Goal: Task Accomplishment & Management: Use online tool/utility

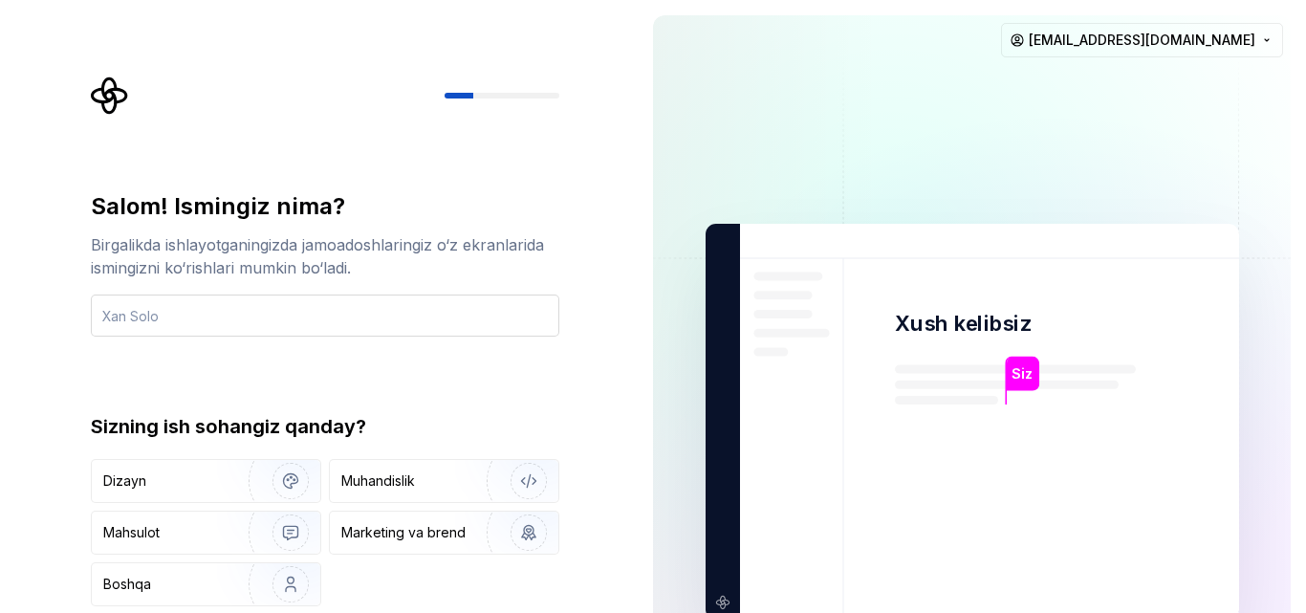
click at [510, 309] on input "text" at bounding box center [325, 315] width 468 height 42
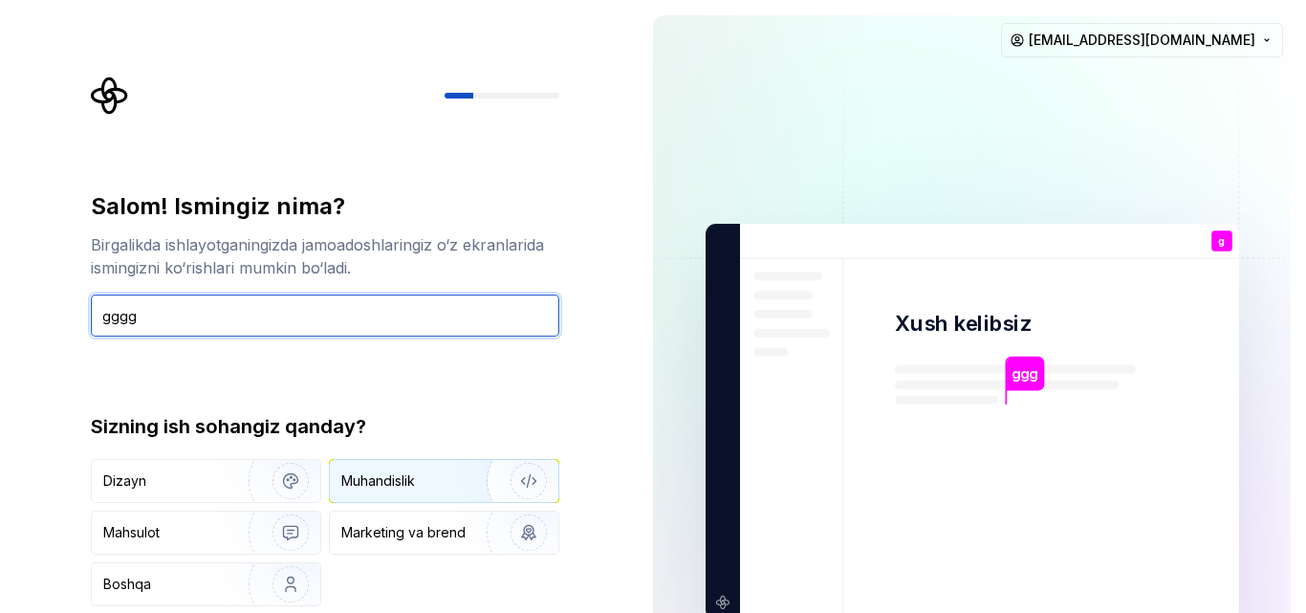
type input "gggg"
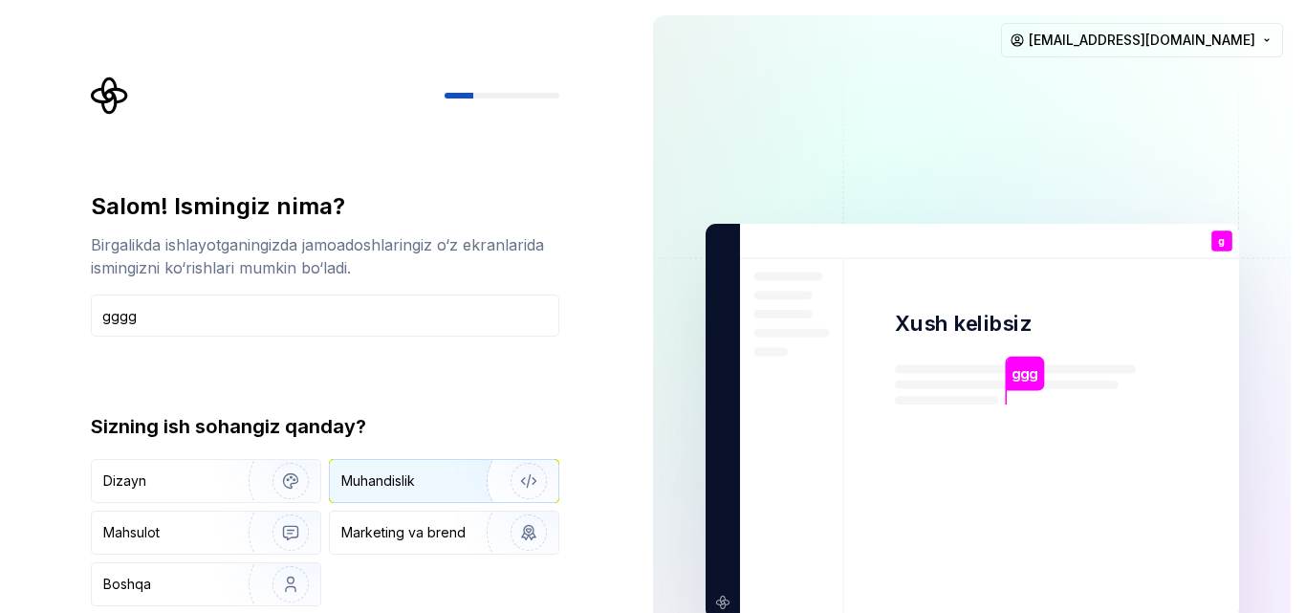
click at [485, 469] on img "button" at bounding box center [516, 481] width 122 height 128
click at [613, 308] on div "Salom! Ismingiz nima? Birgalikda ishlayotganingizda jamoadoshlaringiz o‘z ekran…" at bounding box center [319, 421] width 638 height 843
click at [467, 179] on div "Salom! Ismingiz nima? Birgalikda ishlayotganingizda jamoadoshlaringiz o‘z ekran…" at bounding box center [330, 373] width 503 height 595
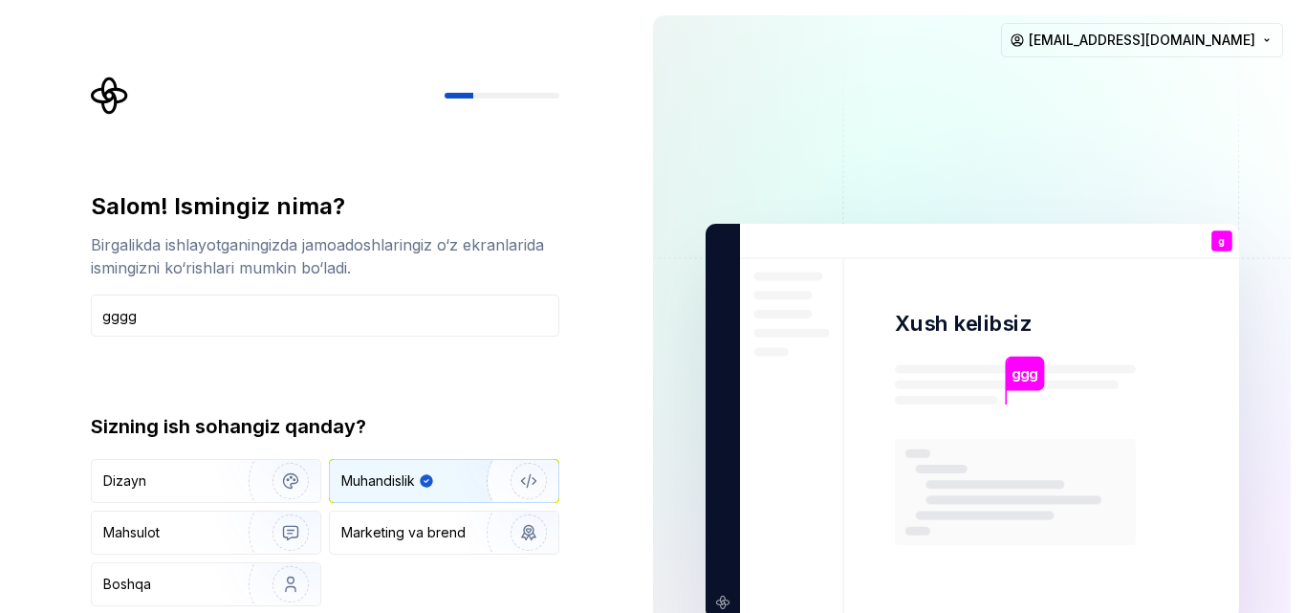
click at [485, 93] on div at bounding box center [502, 96] width 115 height 6
click at [394, 530] on font "Marketing va brend" at bounding box center [403, 532] width 124 height 16
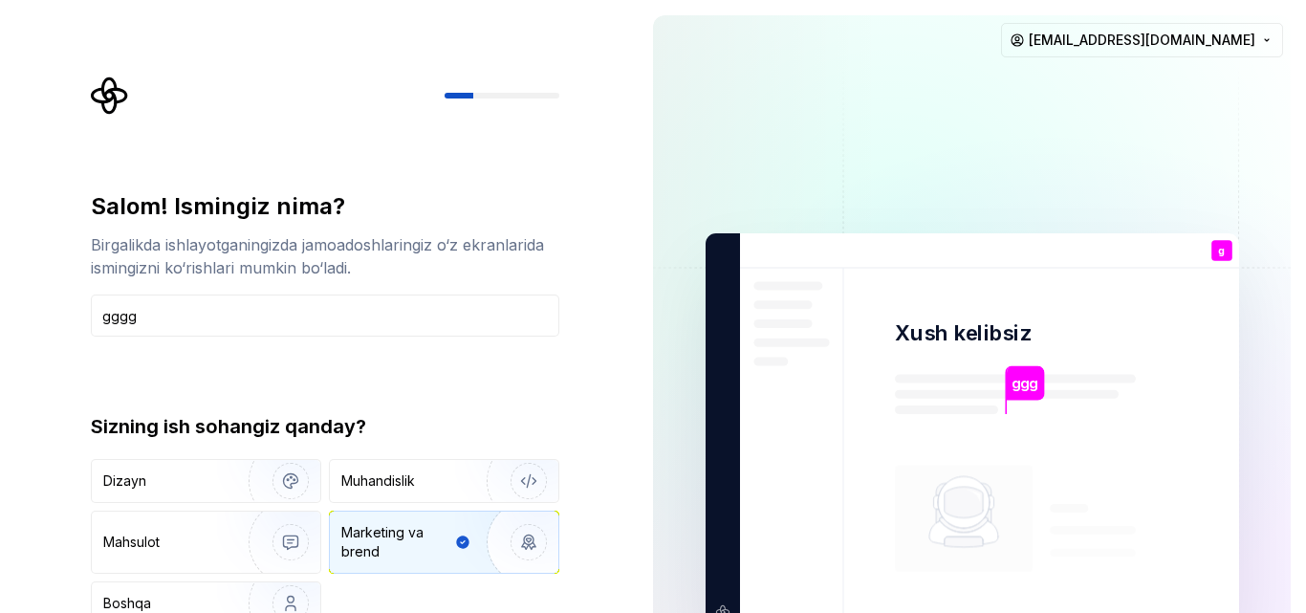
click at [414, 506] on div "Dizayn Muhandislik Mahsulot Marketing va brend Boshqa" at bounding box center [325, 542] width 468 height 166
click at [414, 497] on div "Muhandislik" at bounding box center [444, 481] width 228 height 42
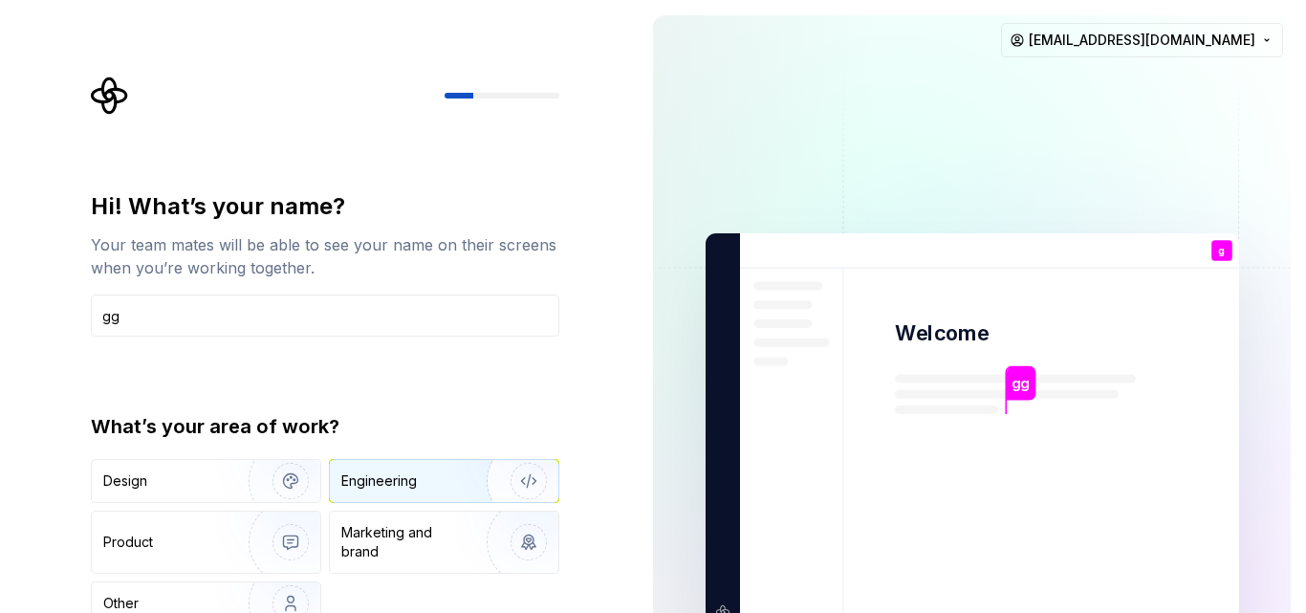
type input "gg"
click at [455, 491] on img "button" at bounding box center [516, 481] width 122 height 128
click at [532, 486] on img "button" at bounding box center [516, 481] width 122 height 128
click at [1220, 249] on p "g" at bounding box center [1221, 251] width 7 height 11
click at [218, 507] on div "Design Engineering Product Marketing and brand Other" at bounding box center [325, 542] width 468 height 166
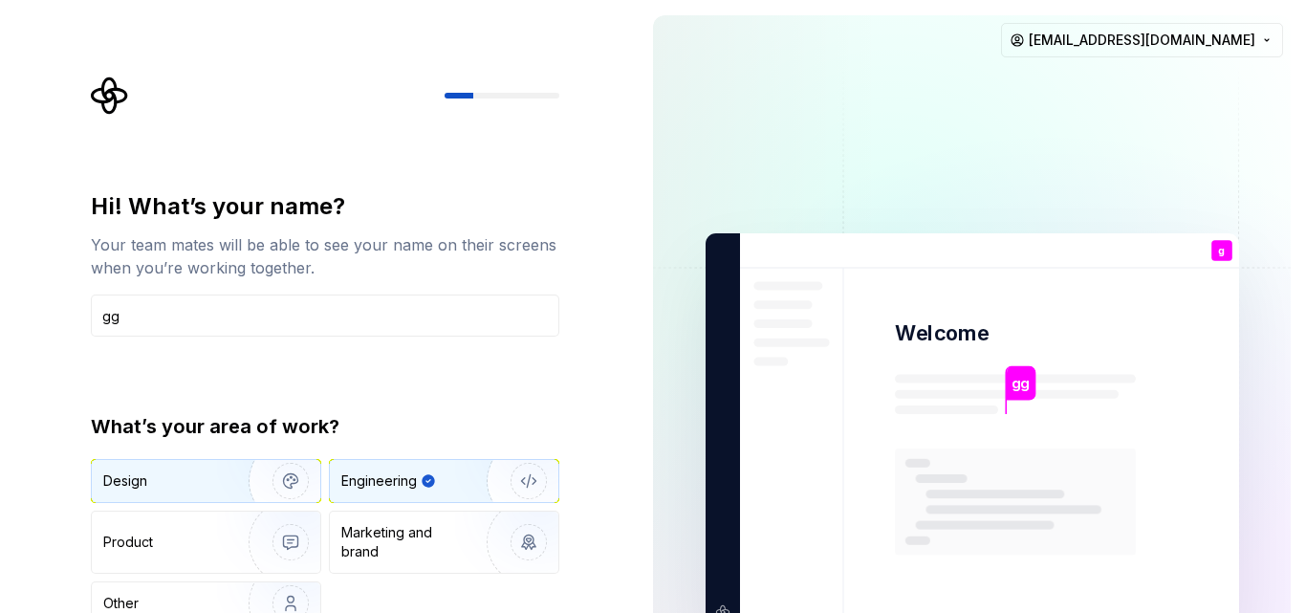
click at [221, 475] on img "button" at bounding box center [278, 481] width 122 height 128
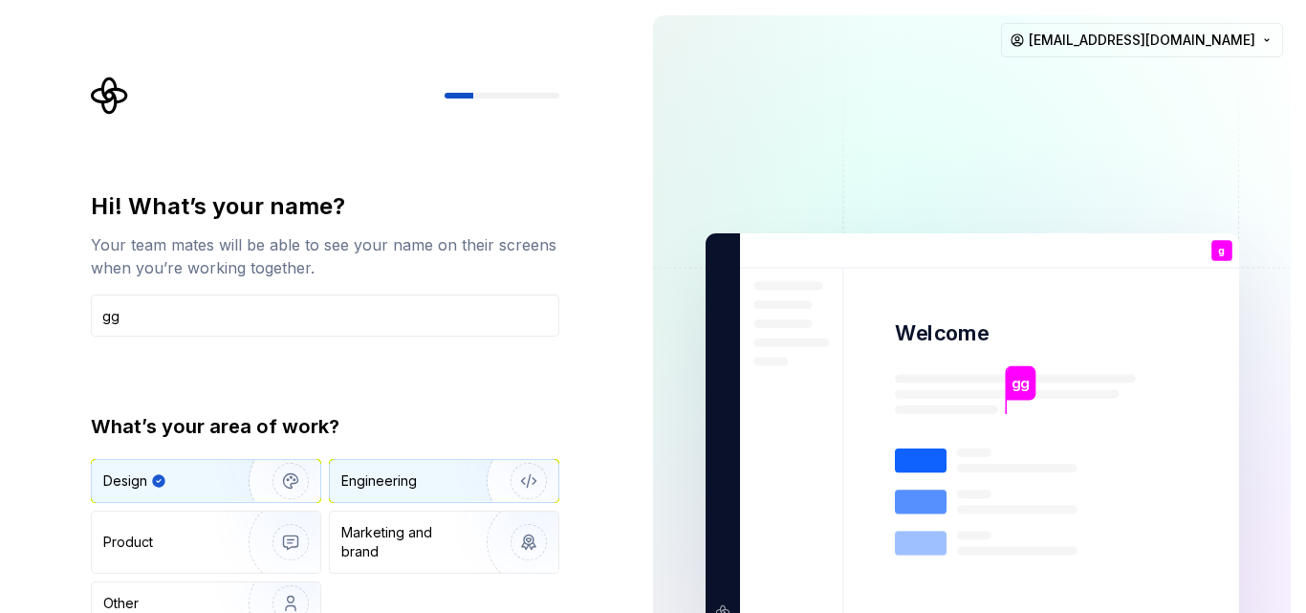
click at [402, 472] on div "Engineering" at bounding box center [379, 480] width 76 height 19
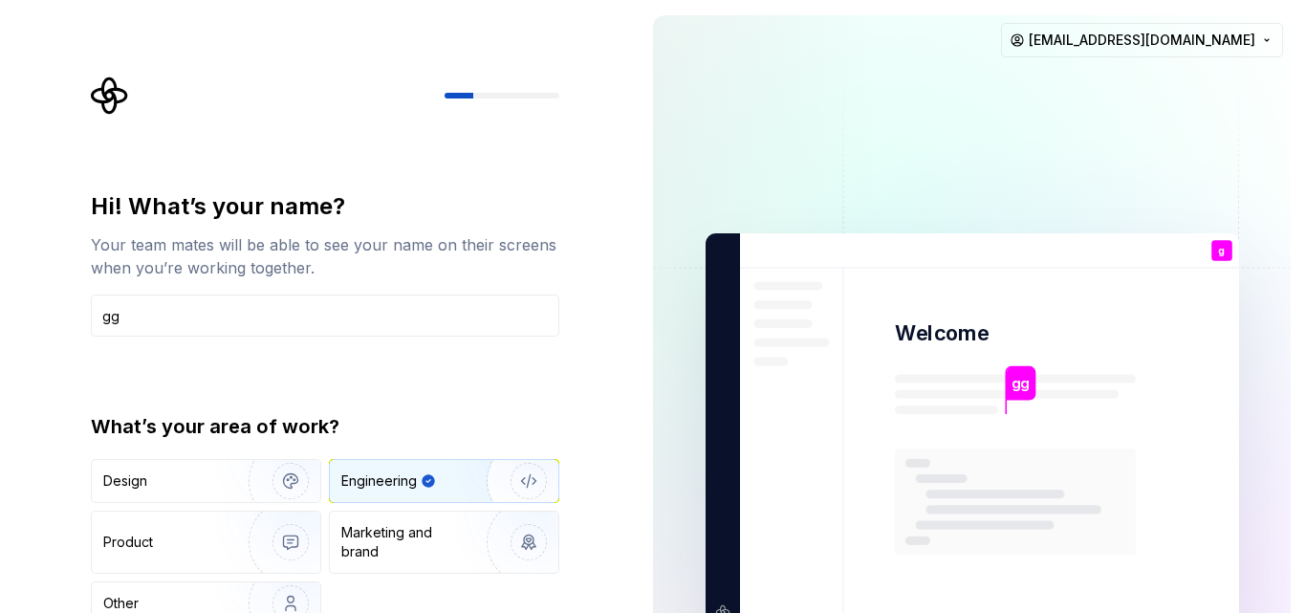
type button "Engineering"
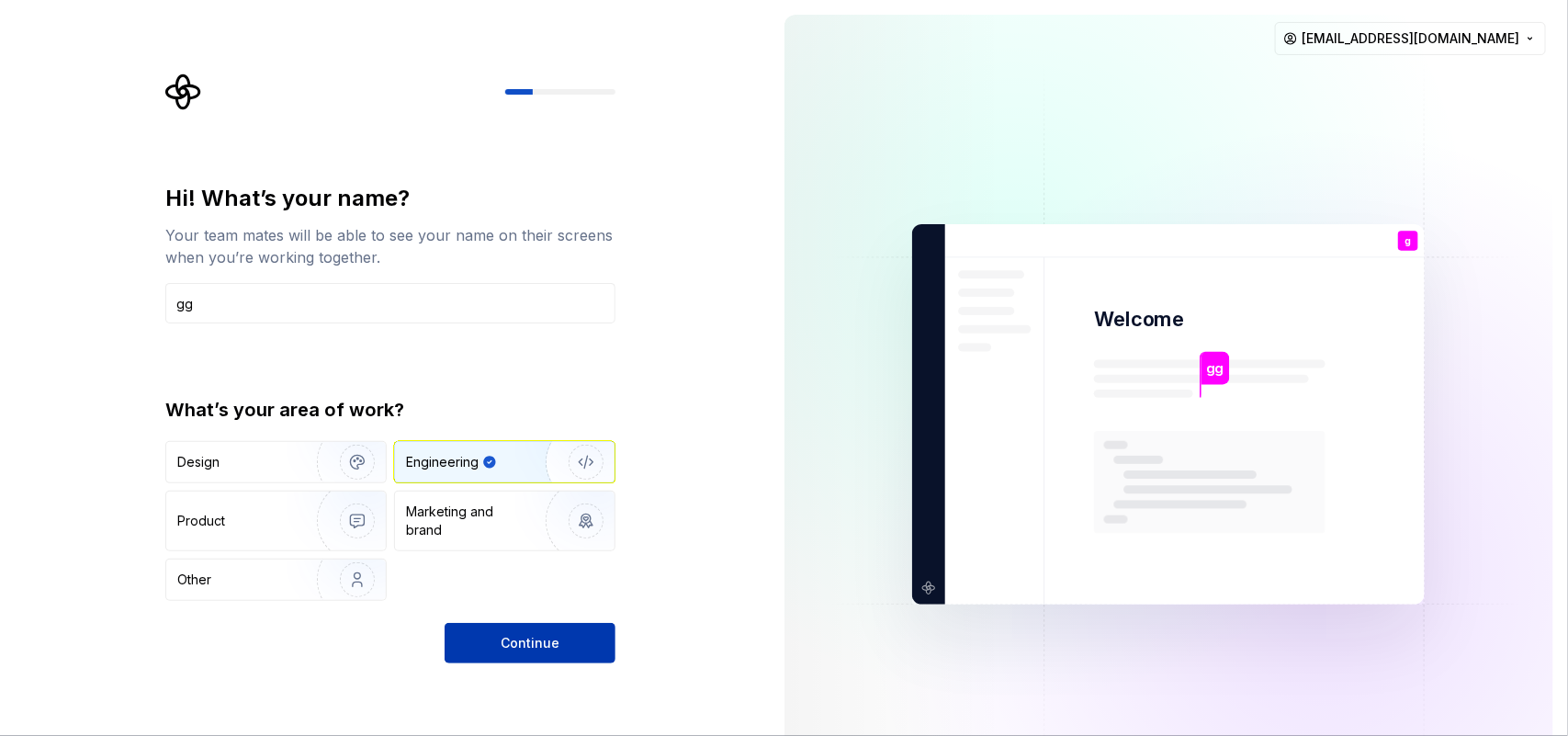
click at [533, 588] on span "Continue" at bounding box center [529, 643] width 59 height 18
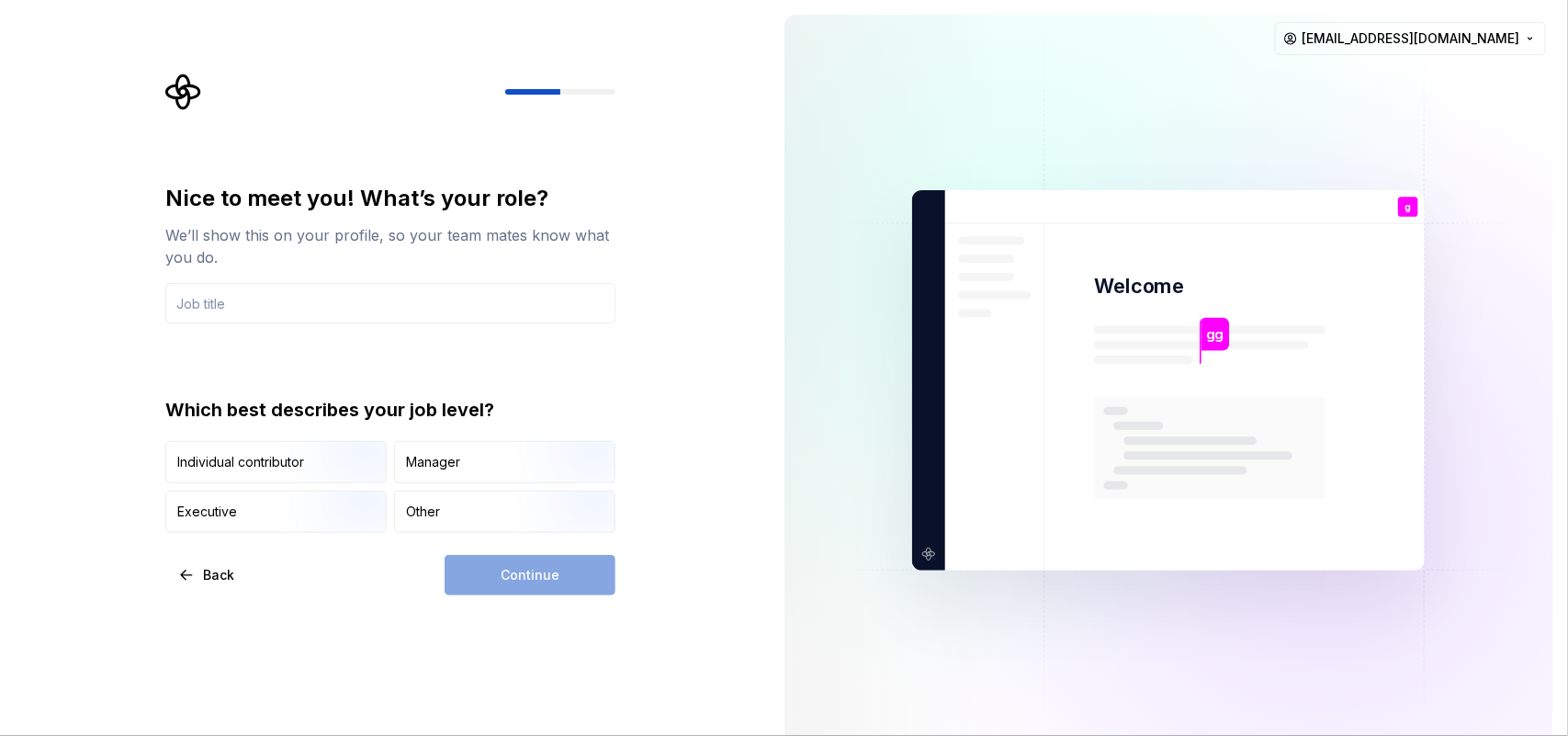
click at [666, 476] on div "Nice to meet you! What’s your role? We’ll show this on your profile, so your te…" at bounding box center [384, 380] width 770 height 761
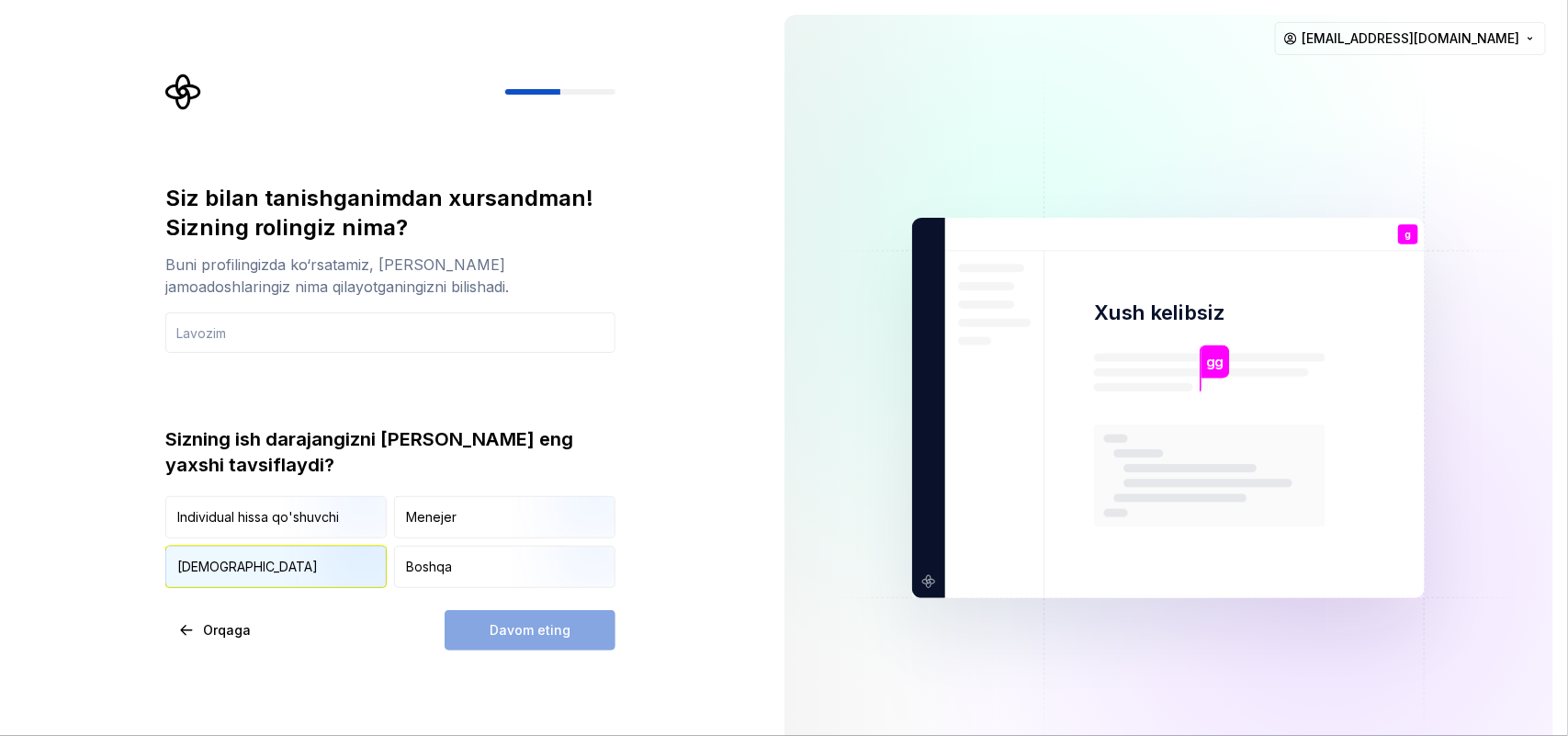
click at [351, 552] on img "button" at bounding box center [341, 590] width 117 height 123
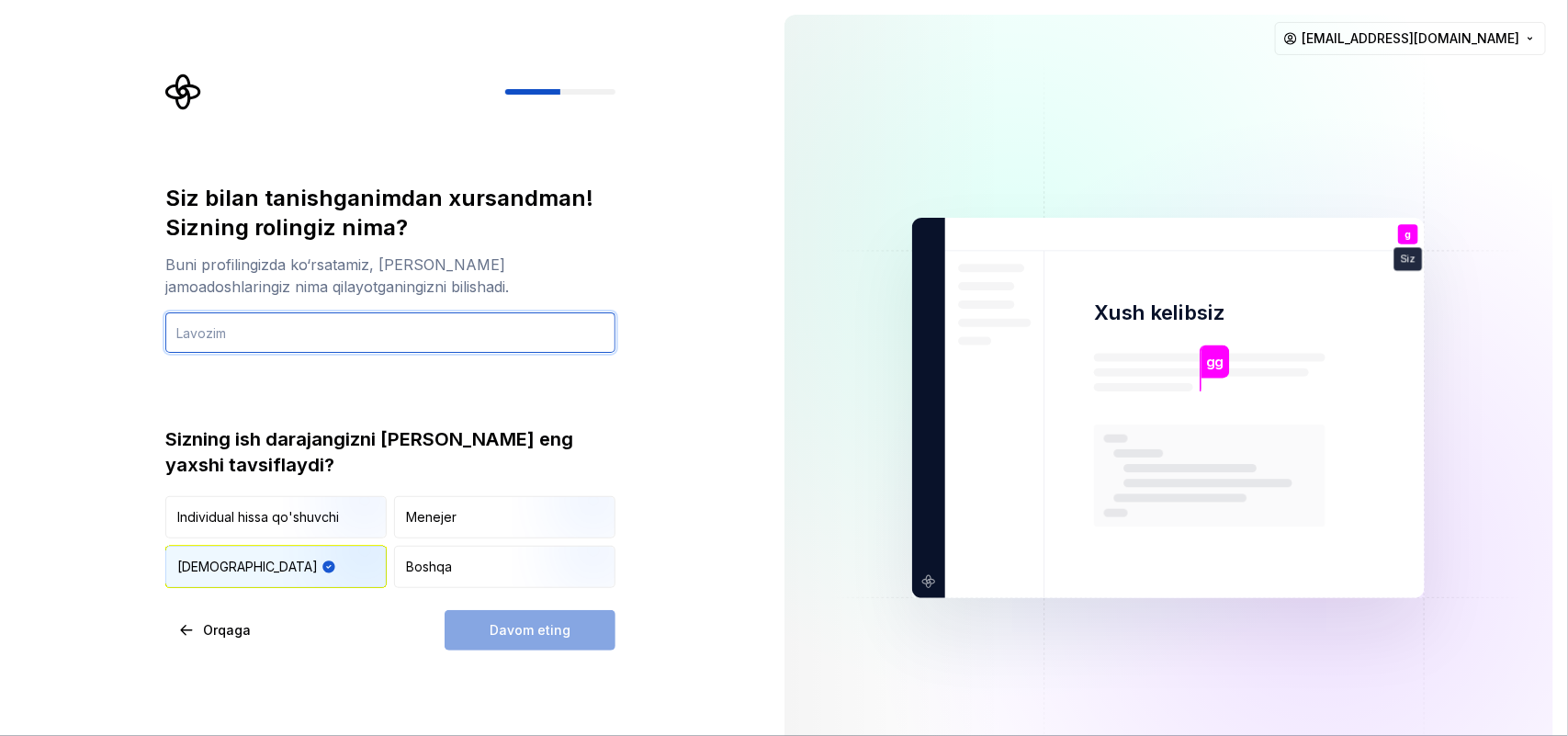
click at [377, 329] on input "text" at bounding box center [390, 332] width 450 height 40
type input "orta"
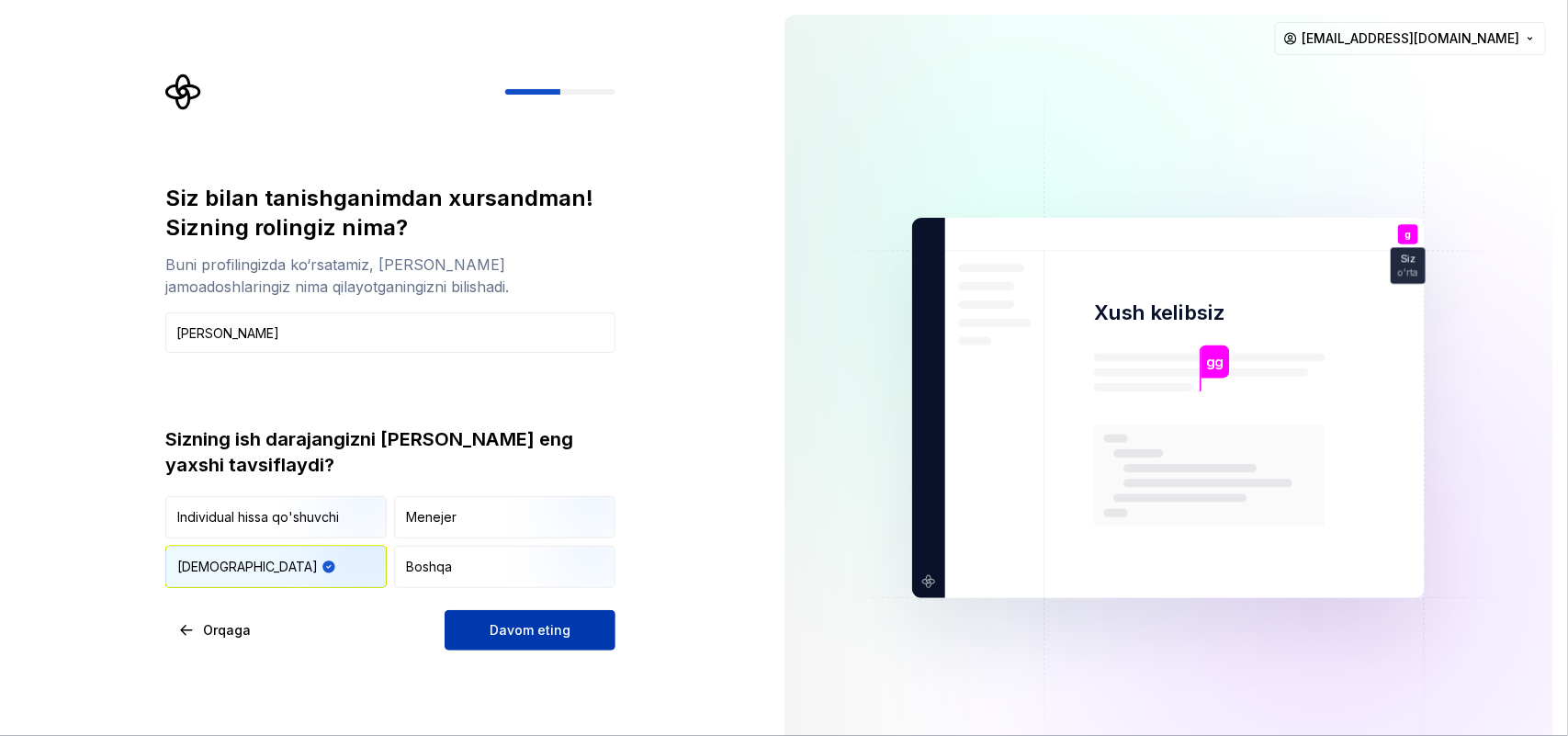
click at [530, 588] on button "Davom eting" at bounding box center [530, 630] width 171 height 40
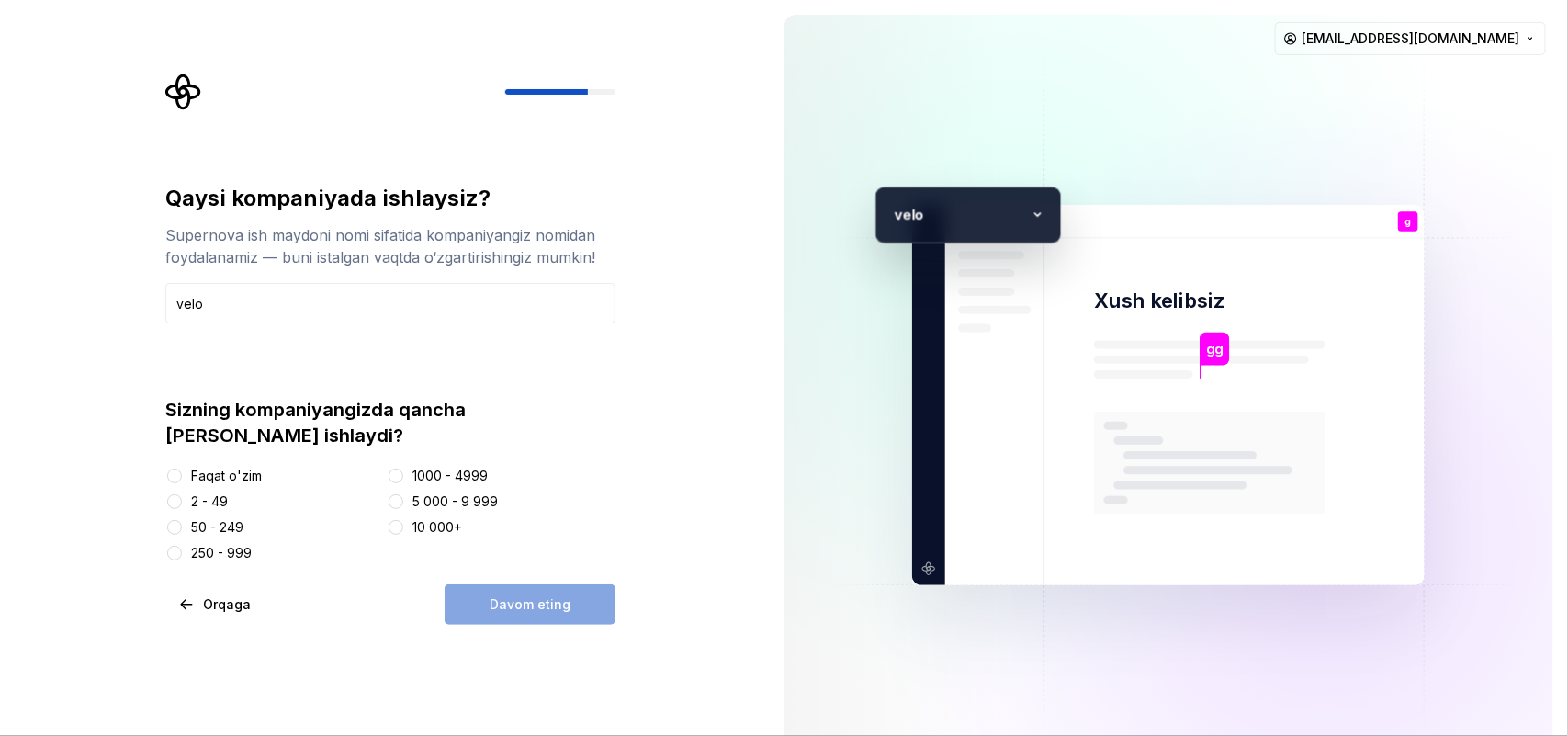
type input "velo"
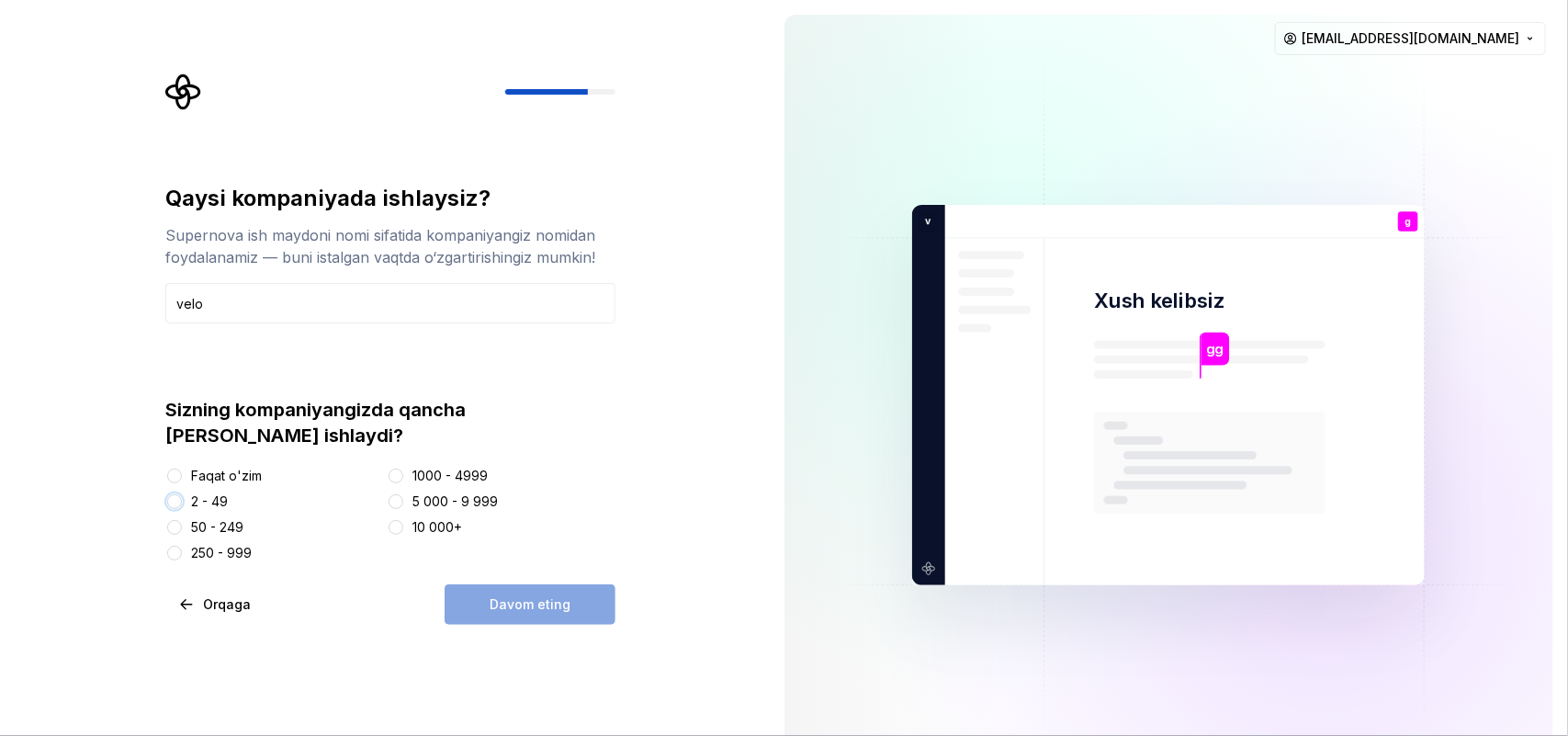
click at [171, 494] on button "2 - 49" at bounding box center [174, 501] width 14 height 14
click at [464, 584] on button "Davom eting" at bounding box center [530, 604] width 171 height 40
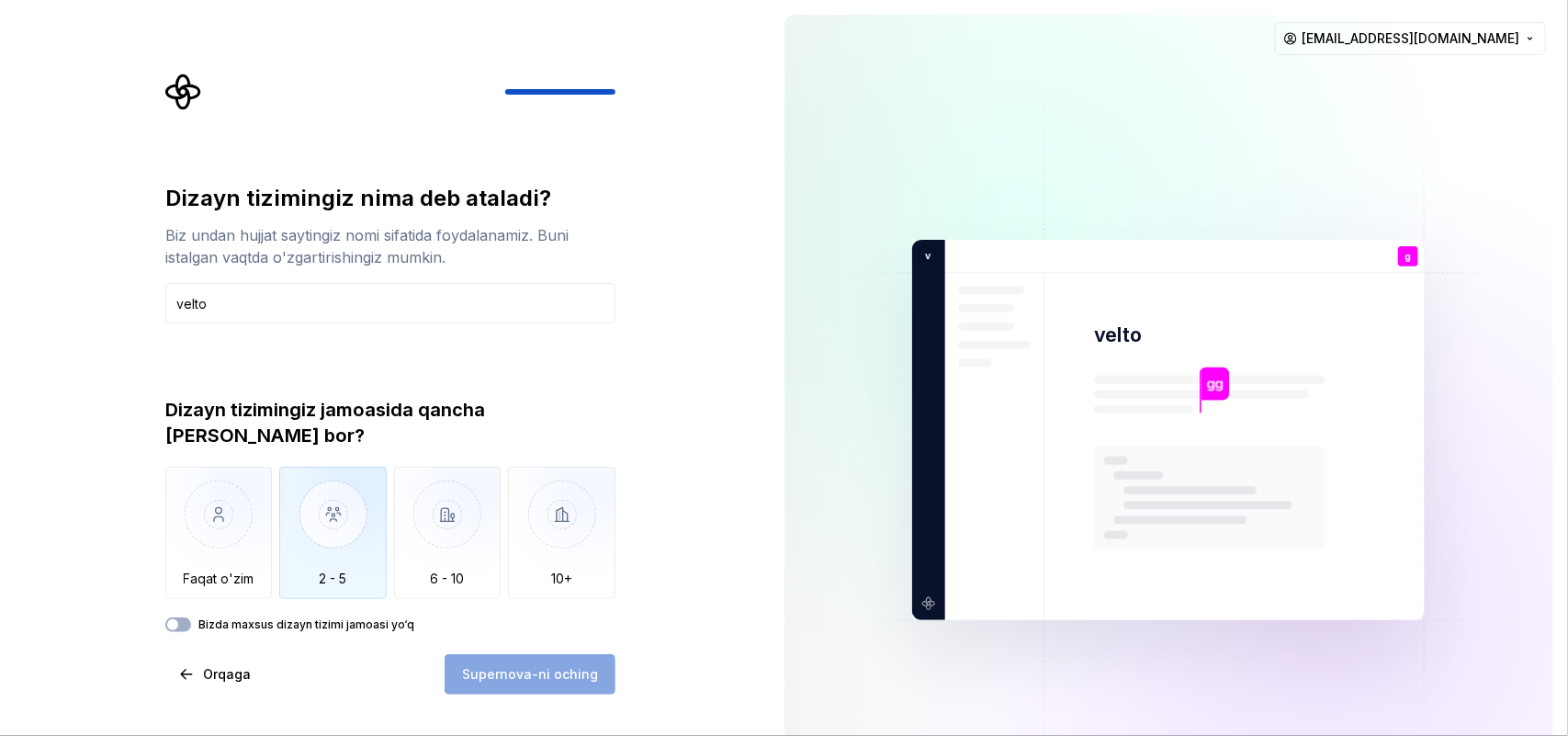
type input "velto"
click at [313, 555] on img "button" at bounding box center [333, 528] width 108 height 123
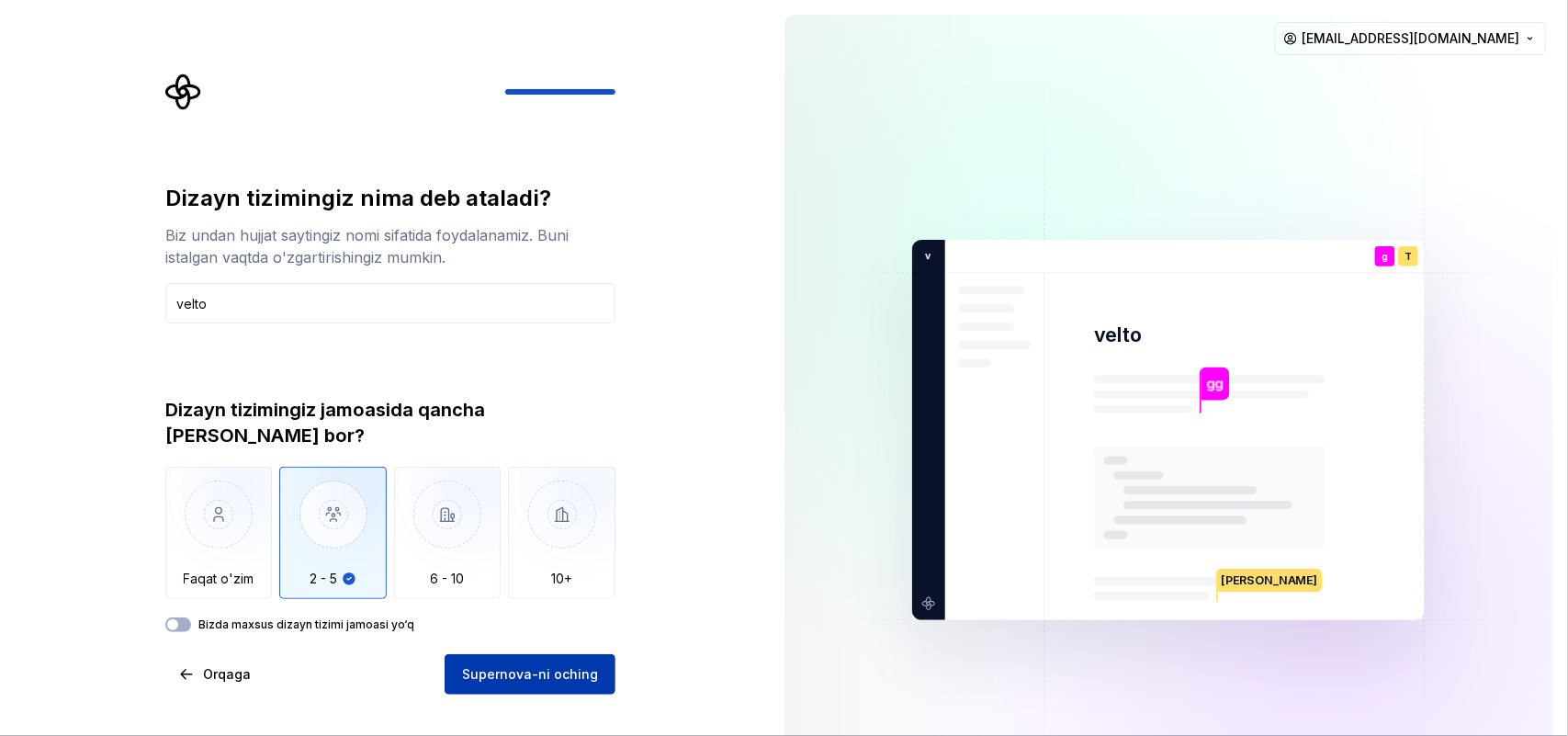
click at [515, 588] on font "Supernova-ni oching" at bounding box center [529, 674] width 135 height 15
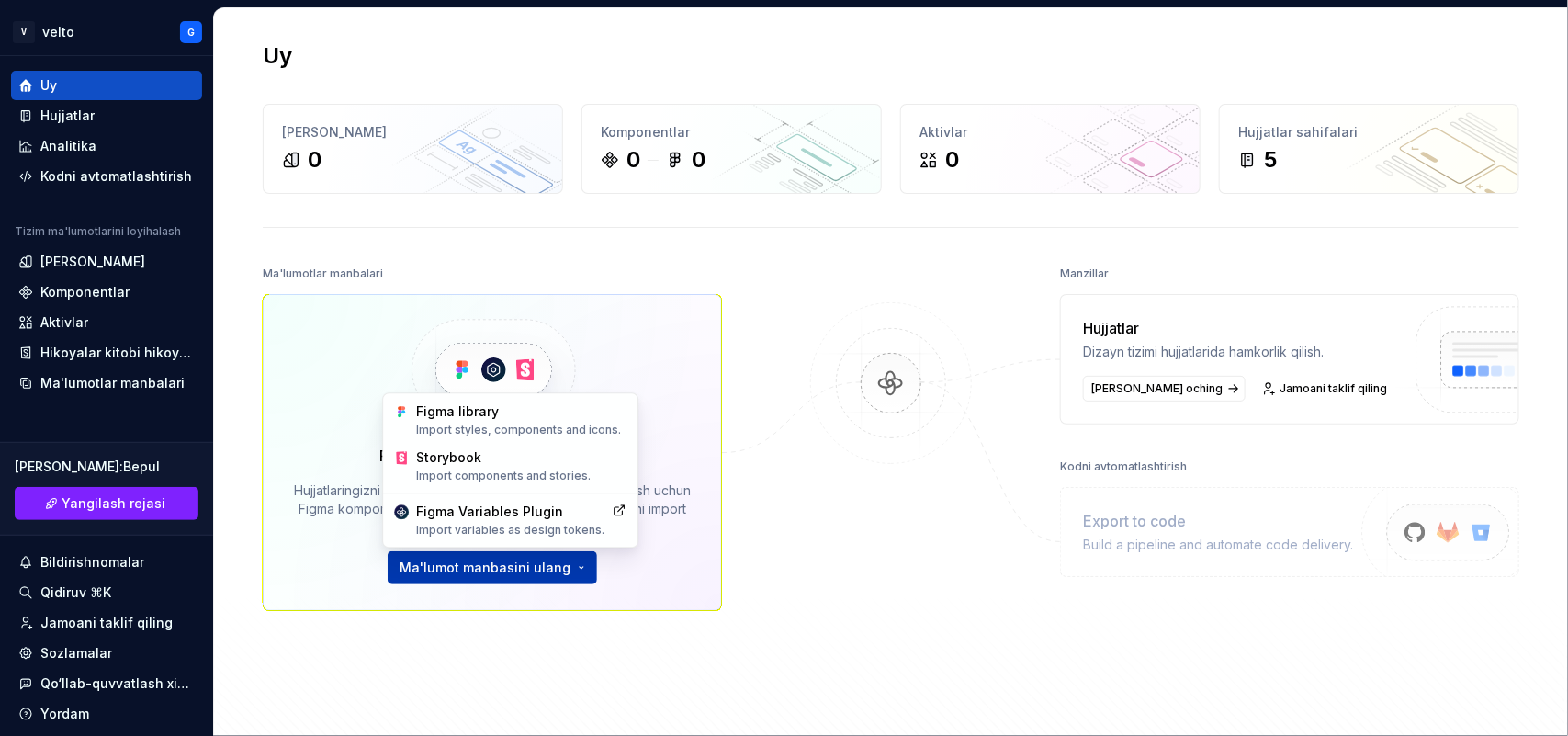
click at [485, 571] on html "Исходный текст Оцените этот перевод Ваш отзыв поможет нам улучшить Google Перев…" at bounding box center [784, 368] width 1568 height 736
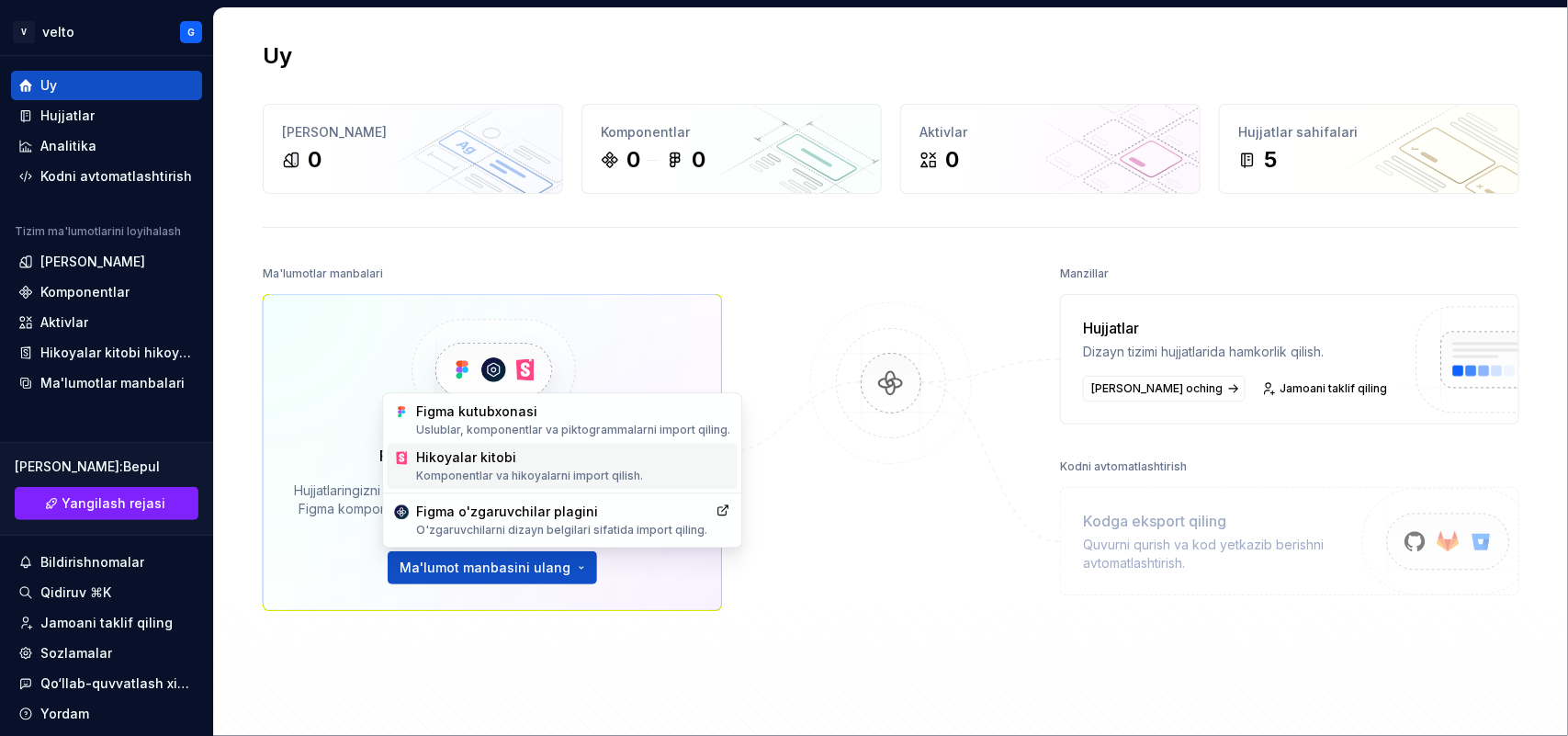
click at [524, 464] on font "Hikoyalar kitobi" at bounding box center [573, 457] width 314 height 18
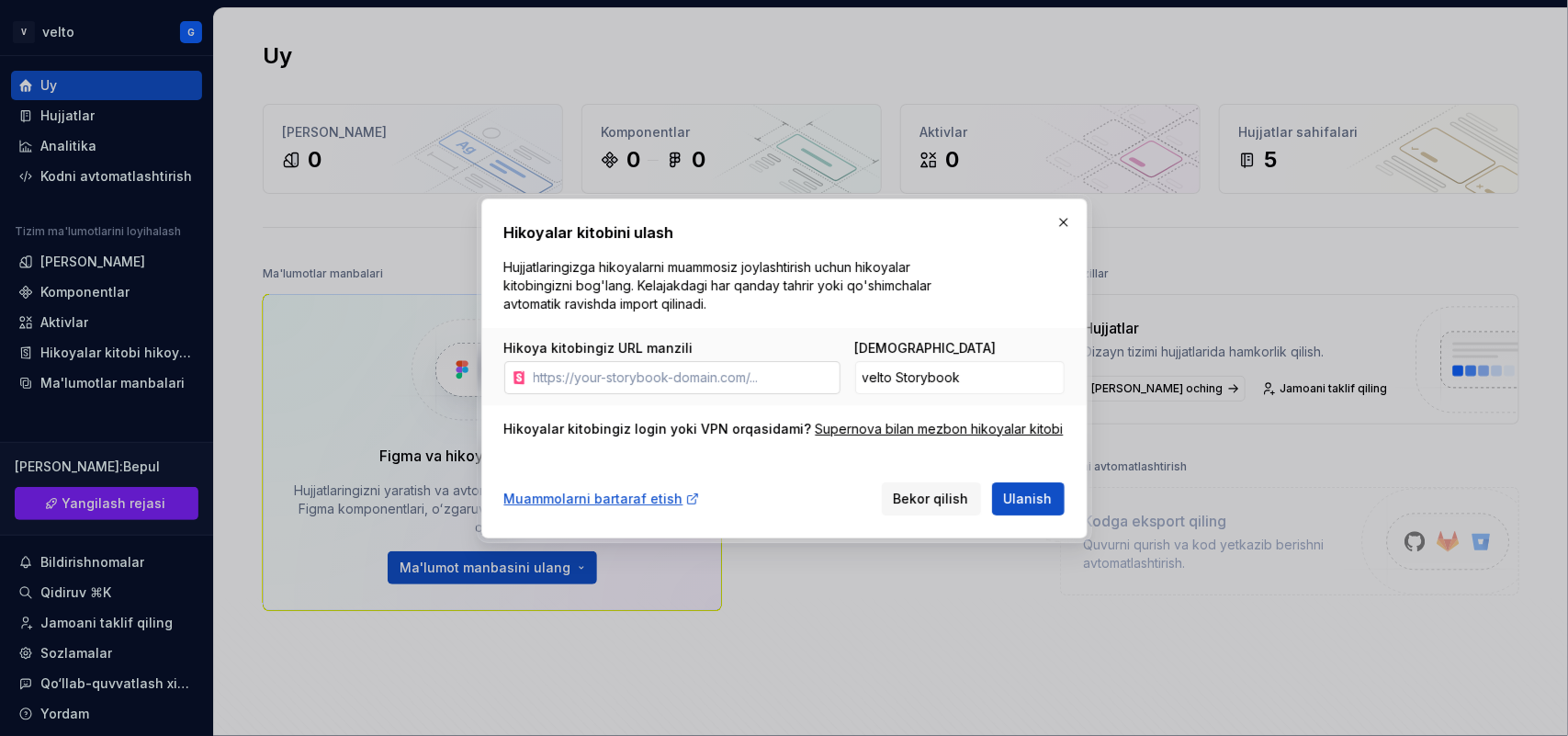
click at [759, 365] on input "Hikoya kitobingiz URL manzili" at bounding box center [683, 378] width 314 height 33
paste input "https://ignorant-engine-5601.glide.page/dl/48f5b7"
type input "https://ignorant-engine-5601.glide.page/dl/48f5b7"
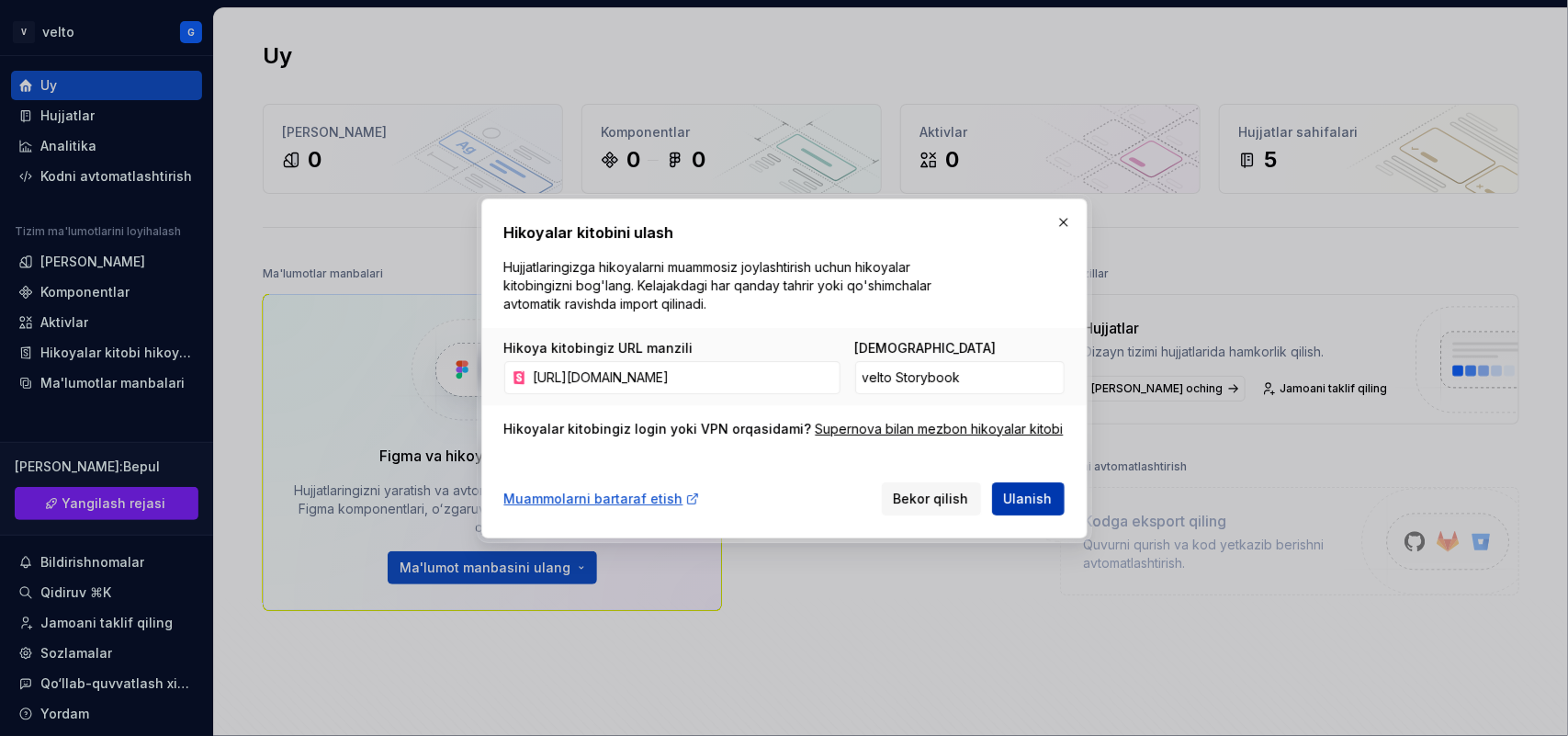
click at [1029, 508] on span "Ulanish" at bounding box center [1028, 499] width 49 height 18
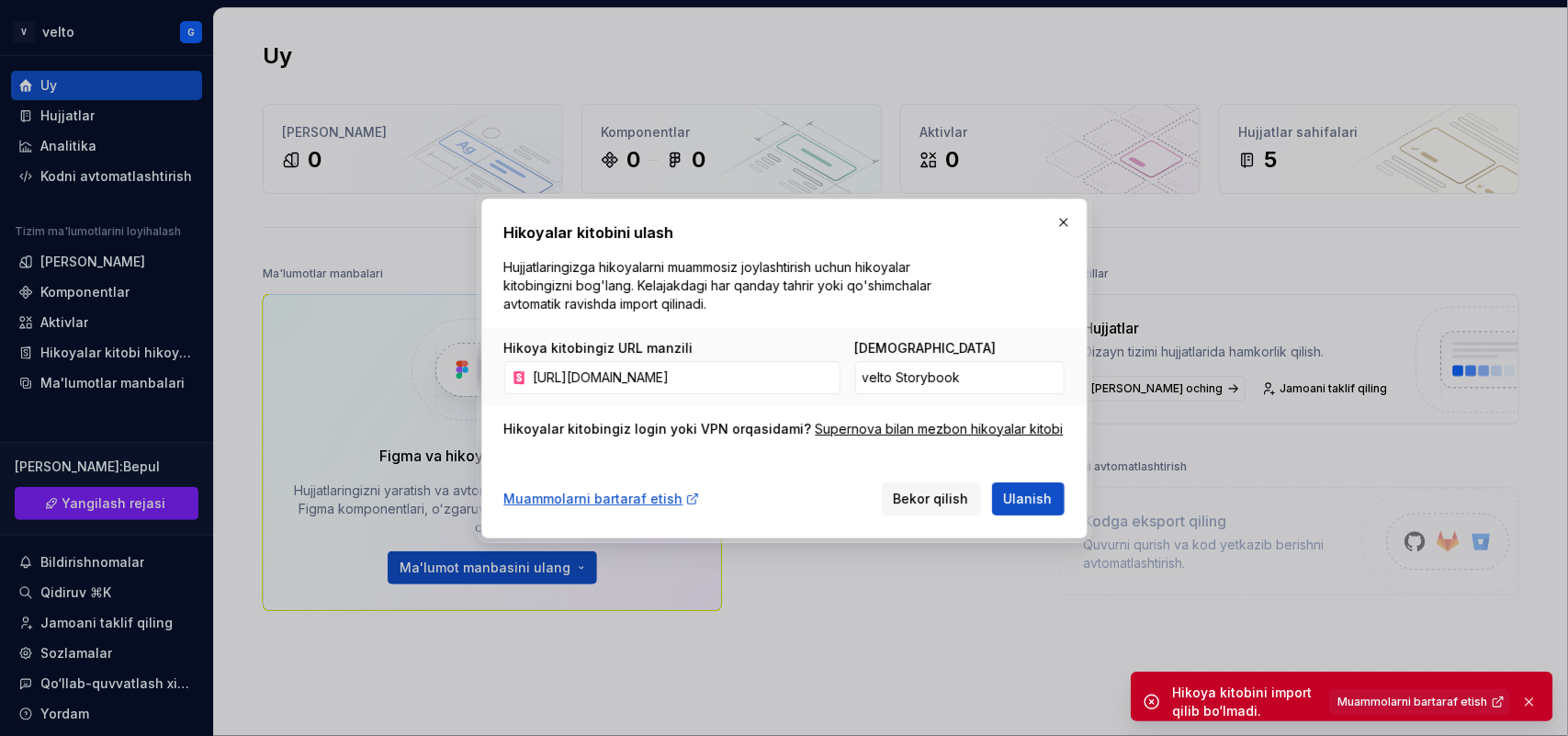
click at [1063, 227] on h2 "Hikoyalar kitobini ulash" at bounding box center [784, 232] width 560 height 22
click at [1062, 214] on button "button" at bounding box center [1064, 222] width 26 height 26
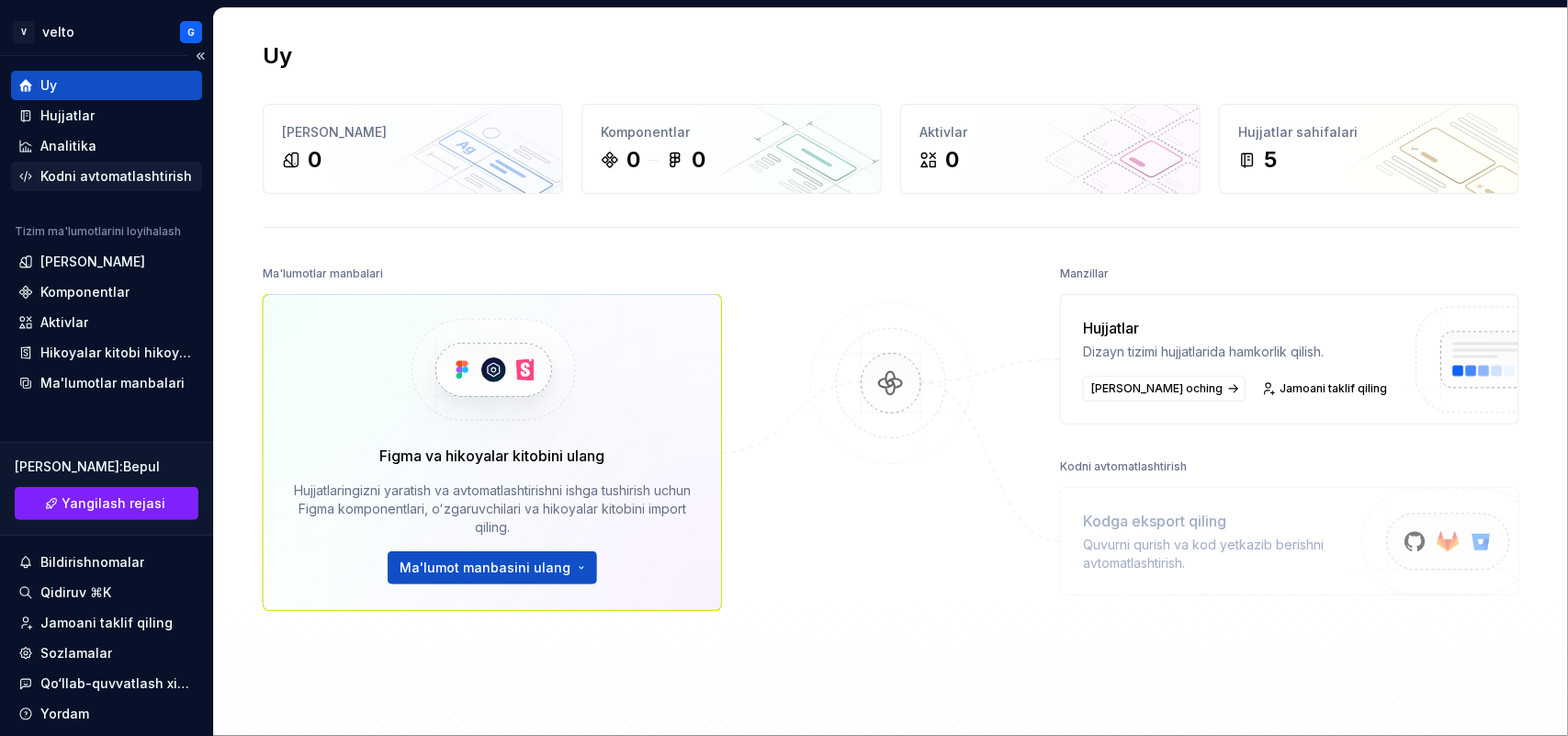
click at [101, 172] on font "Kodni avtomatlashtirish" at bounding box center [116, 176] width 152 height 15
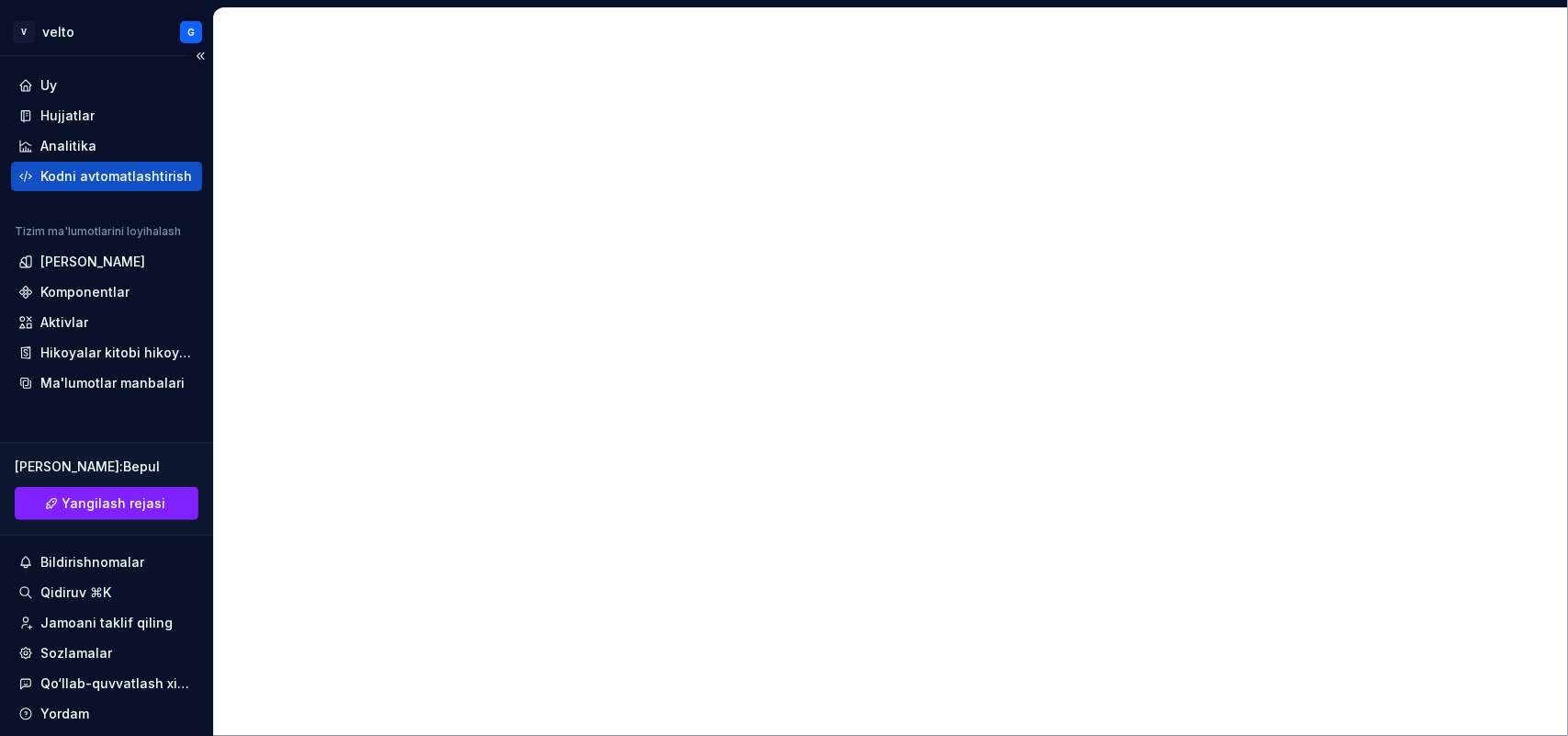
click at [101, 172] on font "Kodni avtomatlashtirish" at bounding box center [116, 176] width 152 height 15
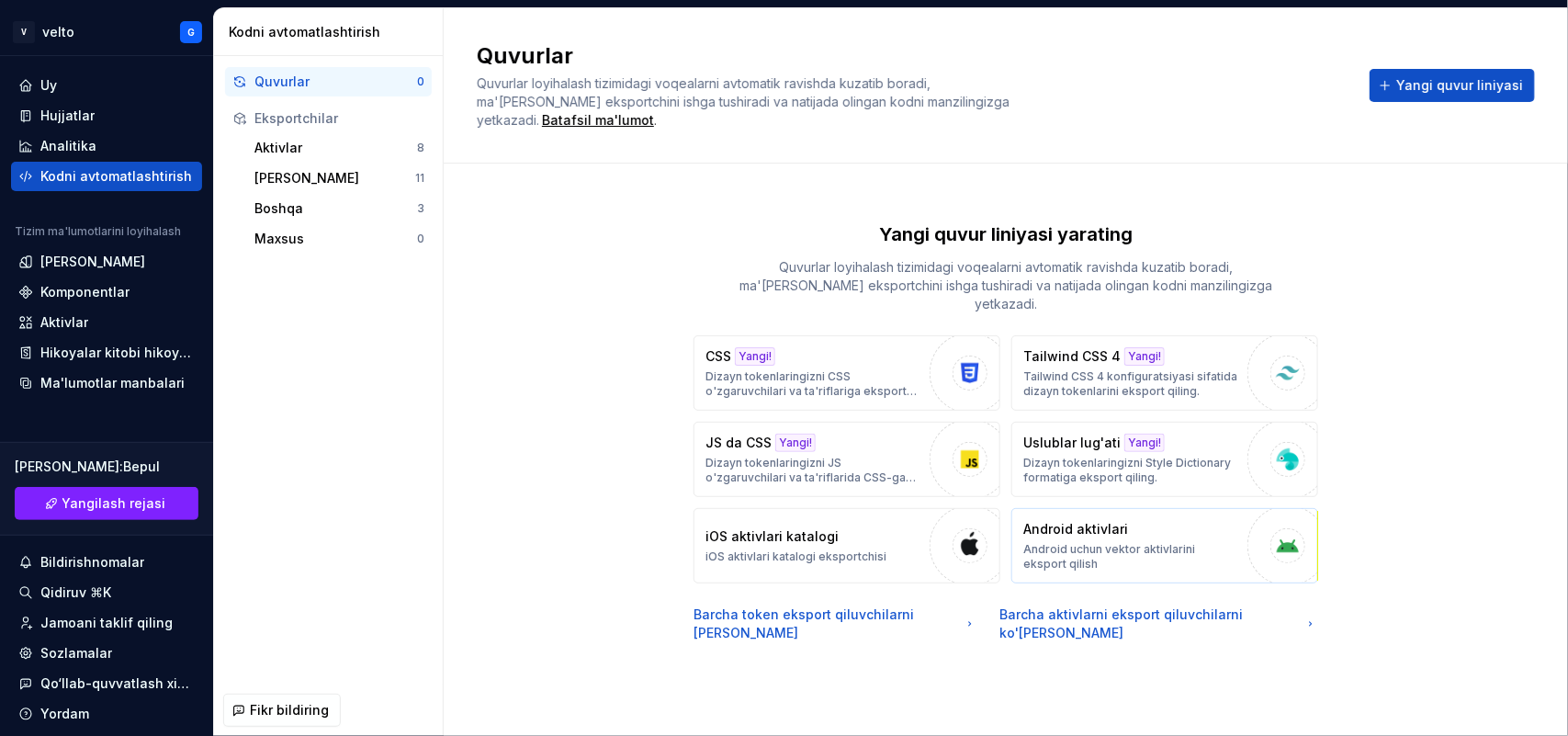
click at [1054, 528] on font "Android aktivlari" at bounding box center [1075, 528] width 105 height 15
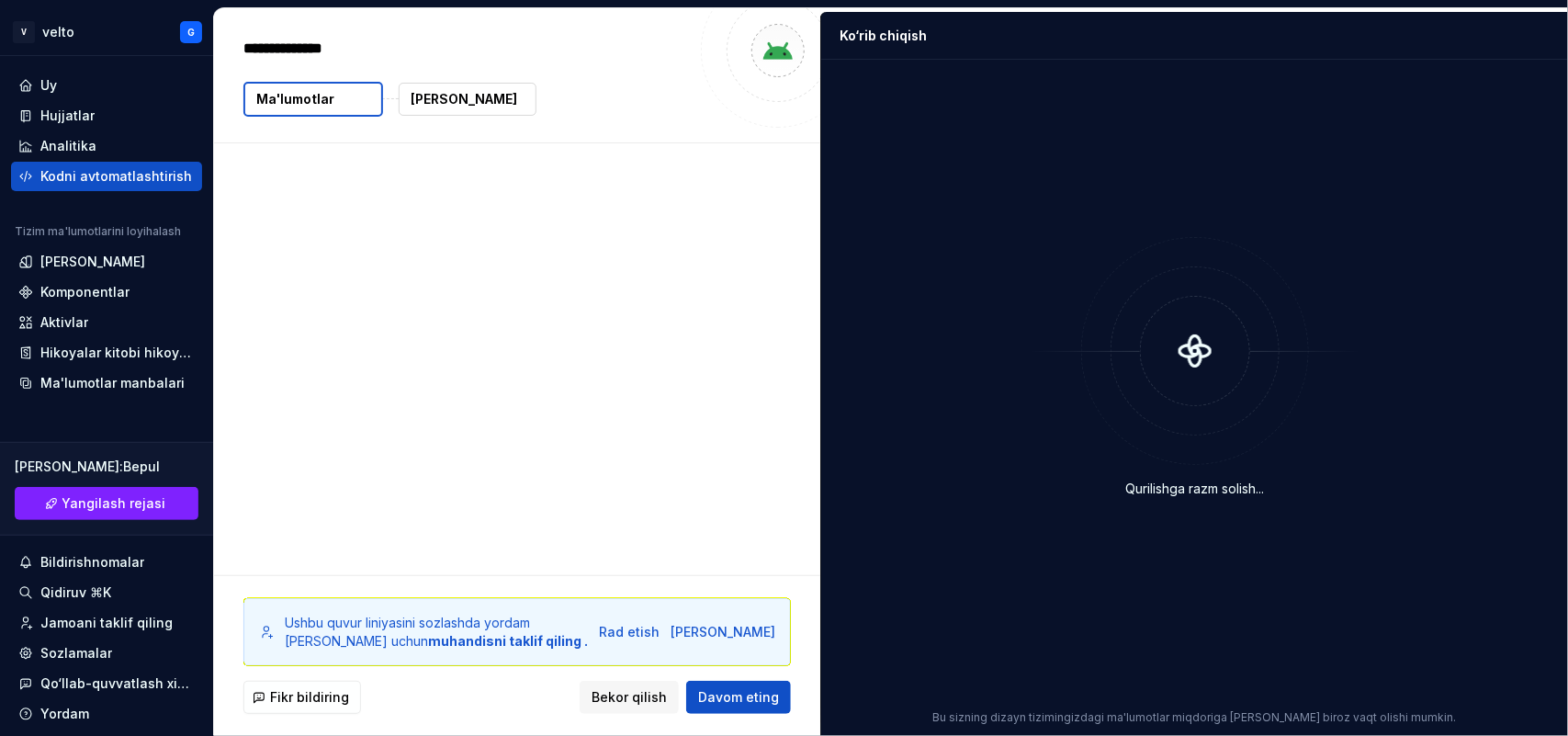
type textarea "*"
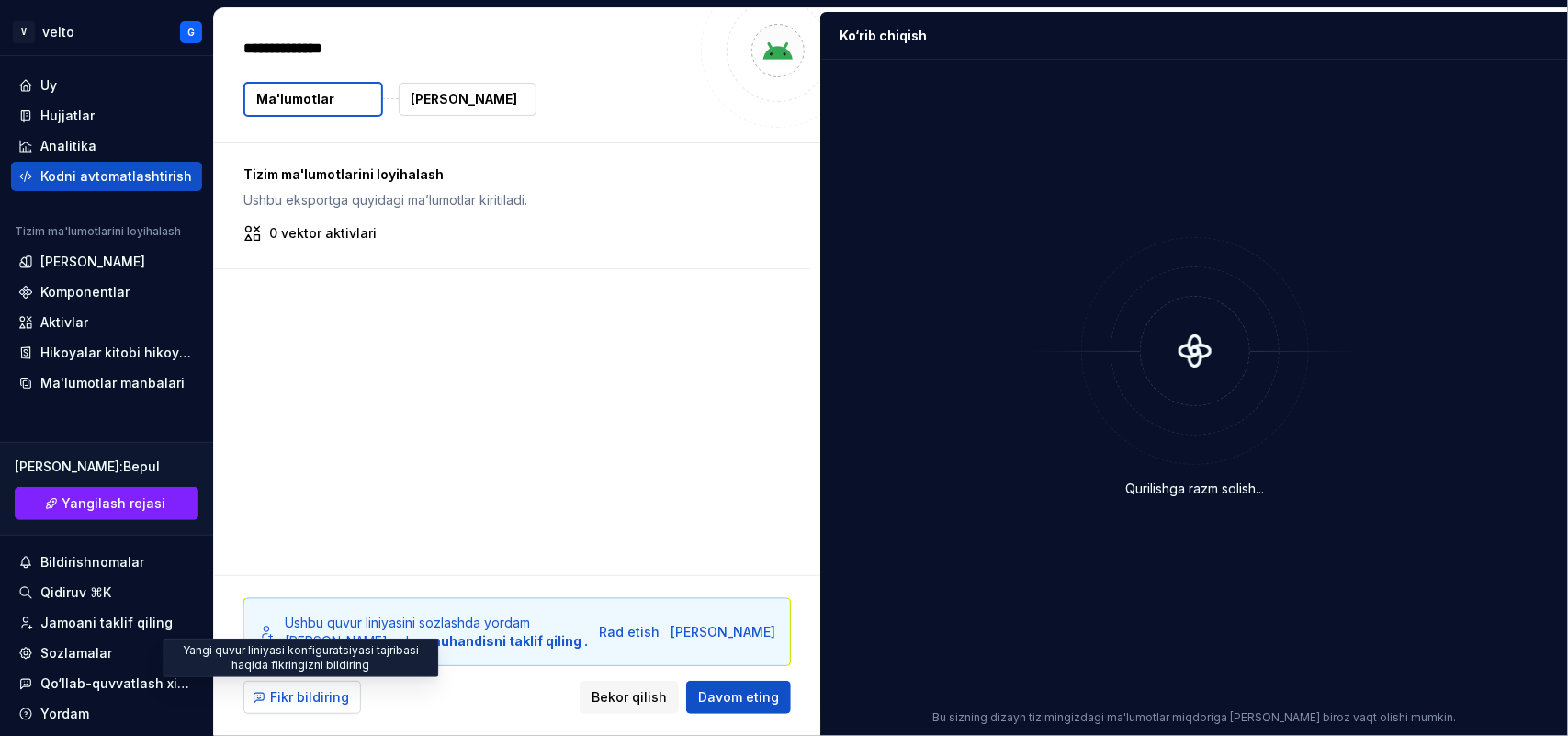
click at [296, 588] on font "Fikr bildiring" at bounding box center [309, 697] width 79 height 15
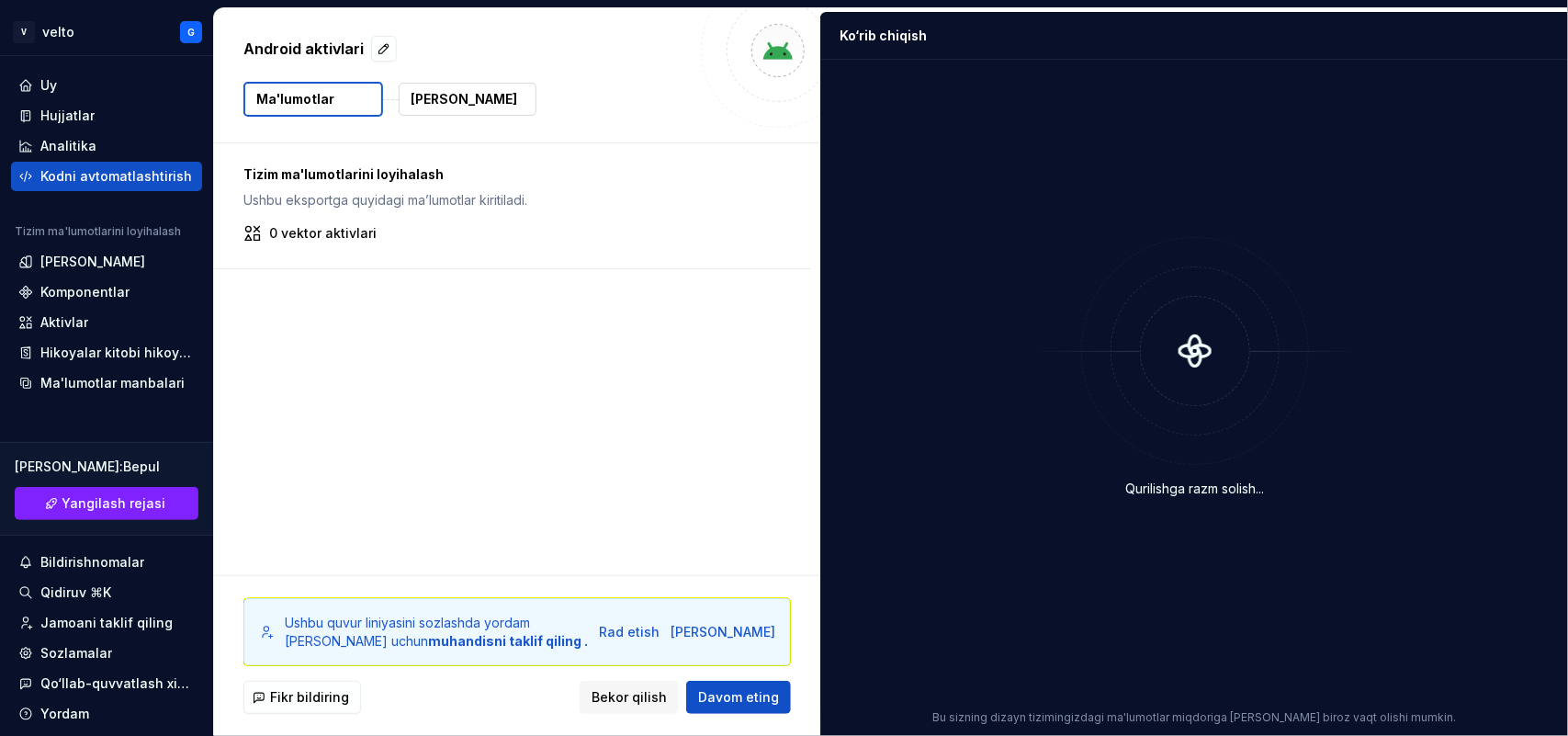
click at [392, 374] on div "Tizim ma'lumotlarini loyihalash Ushbu eksportga quyidagi maʼlumotlar kiritiladi…" at bounding box center [517, 358] width 606 height 431
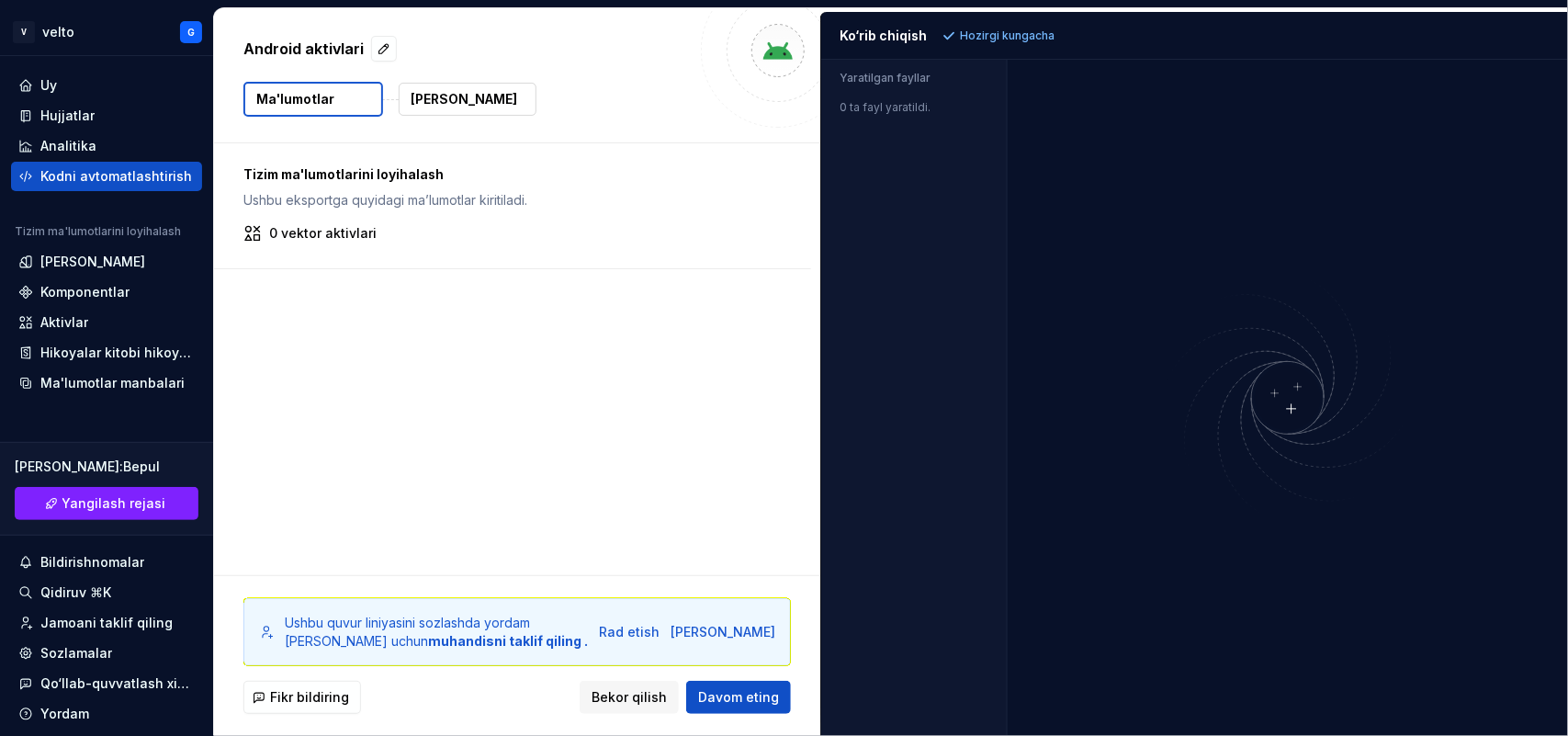
click at [1254, 575] on div at bounding box center [1287, 398] width 560 height 676
click at [864, 79] on font "Yaratilgan fayllar" at bounding box center [885, 78] width 91 height 13
click at [880, 34] on font "Ko‘rib chiqish" at bounding box center [883, 36] width 87 height 15
click at [776, 67] on img at bounding box center [778, 50] width 37 height 37
click at [738, 588] on button "Davom eting" at bounding box center [738, 697] width 105 height 33
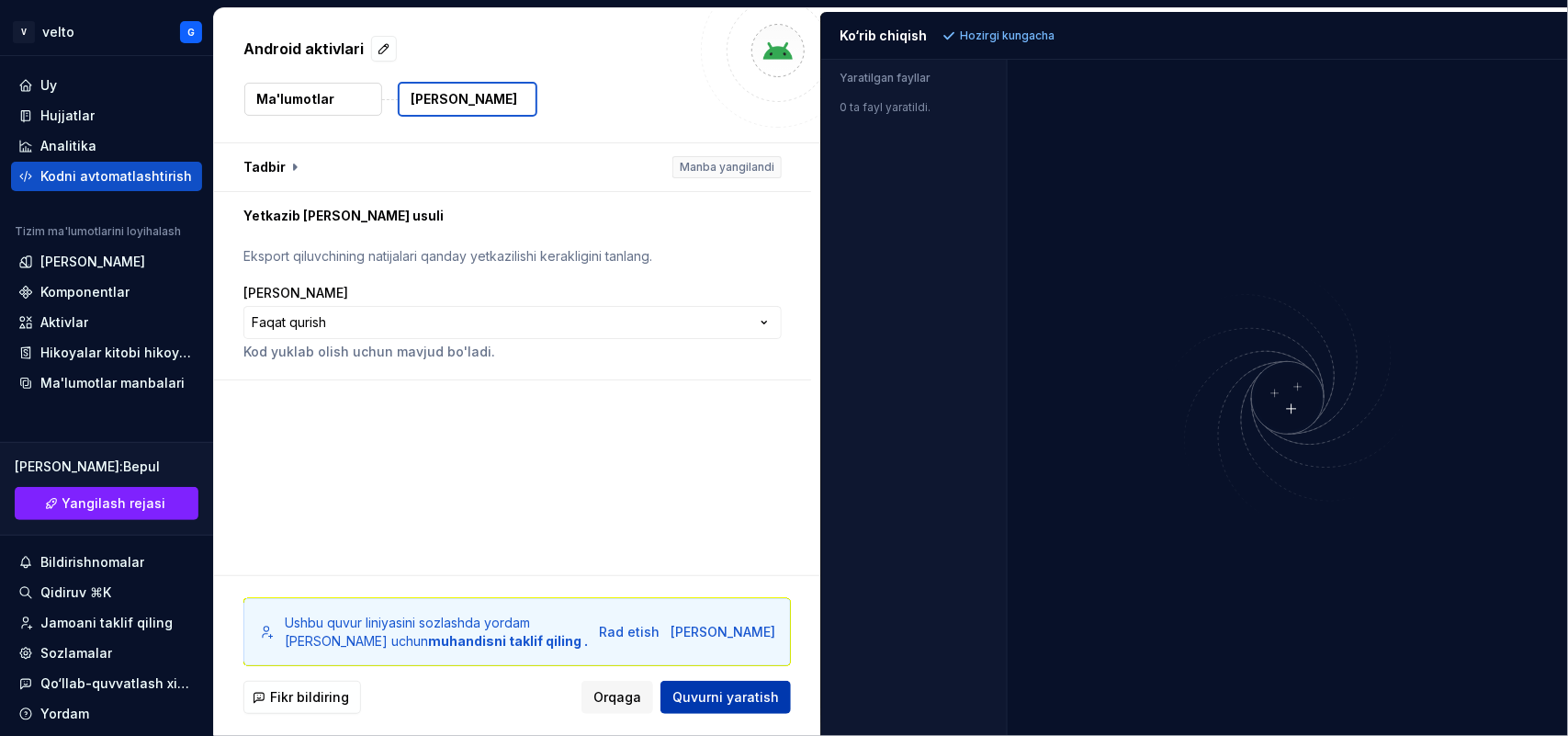
click at [738, 588] on button "Quvurni yaratish" at bounding box center [725, 697] width 131 height 33
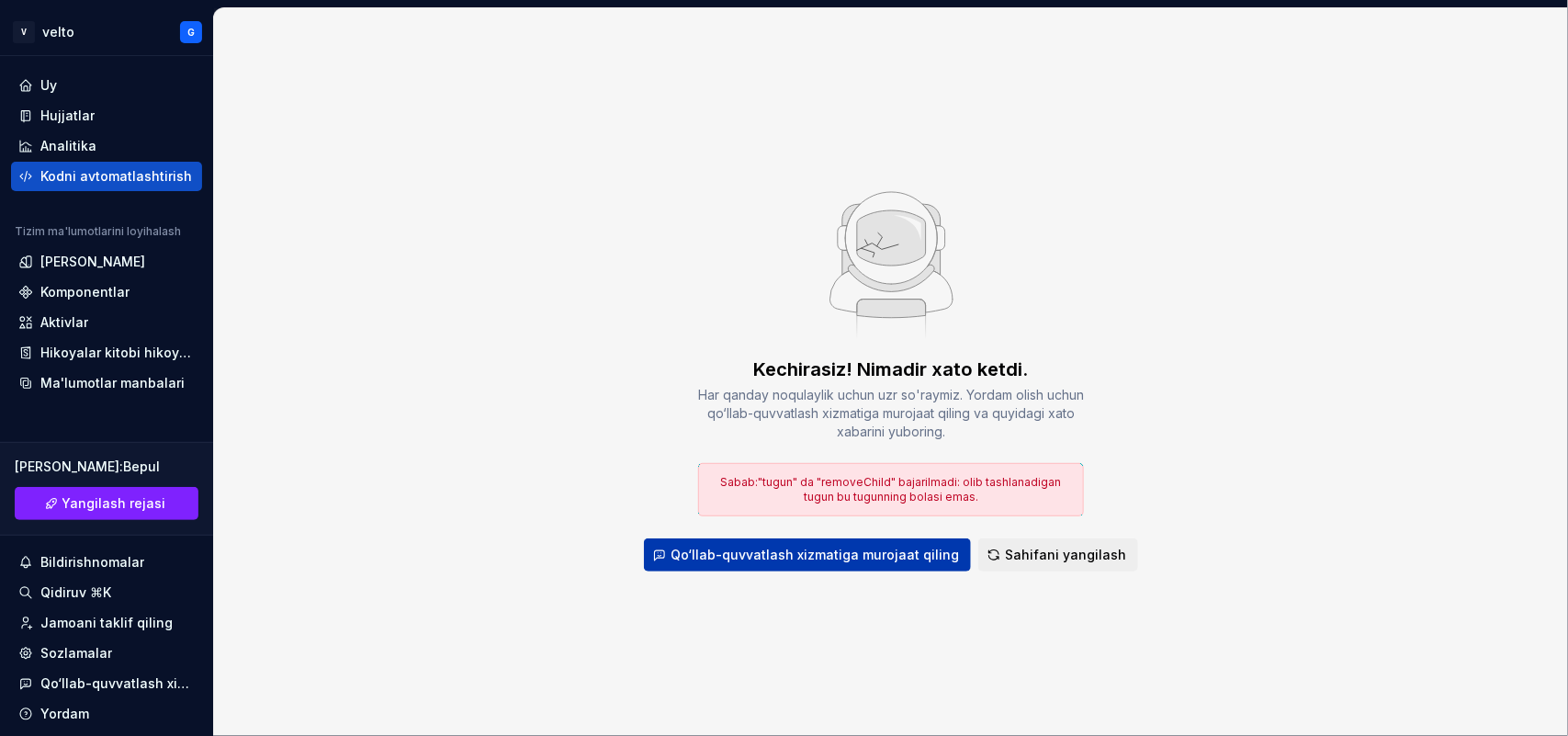
click at [843, 553] on font "Qo‘llab-quvvatlash xizmatiga murojaat qiling" at bounding box center [815, 554] width 288 height 15
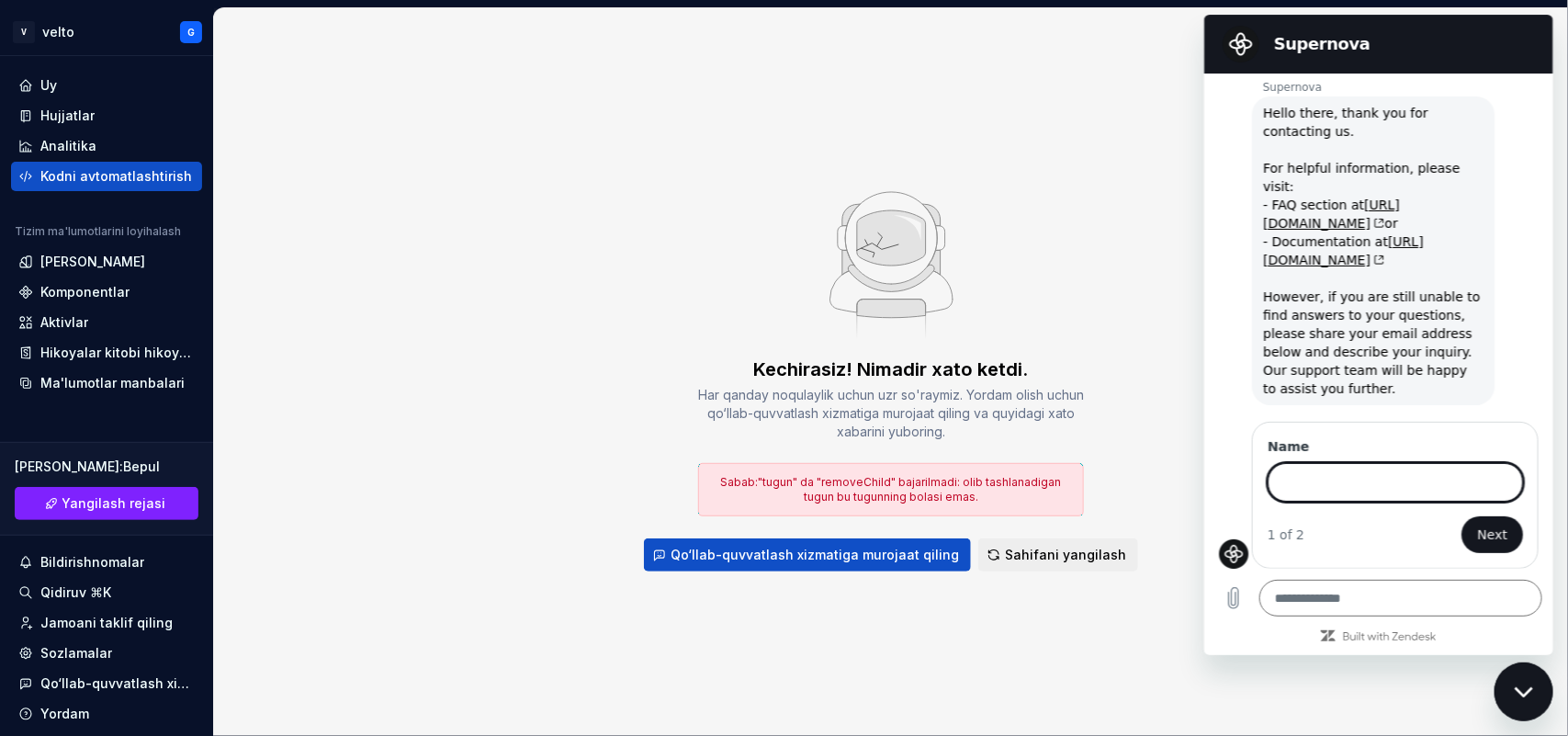
scroll to position [30, 0]
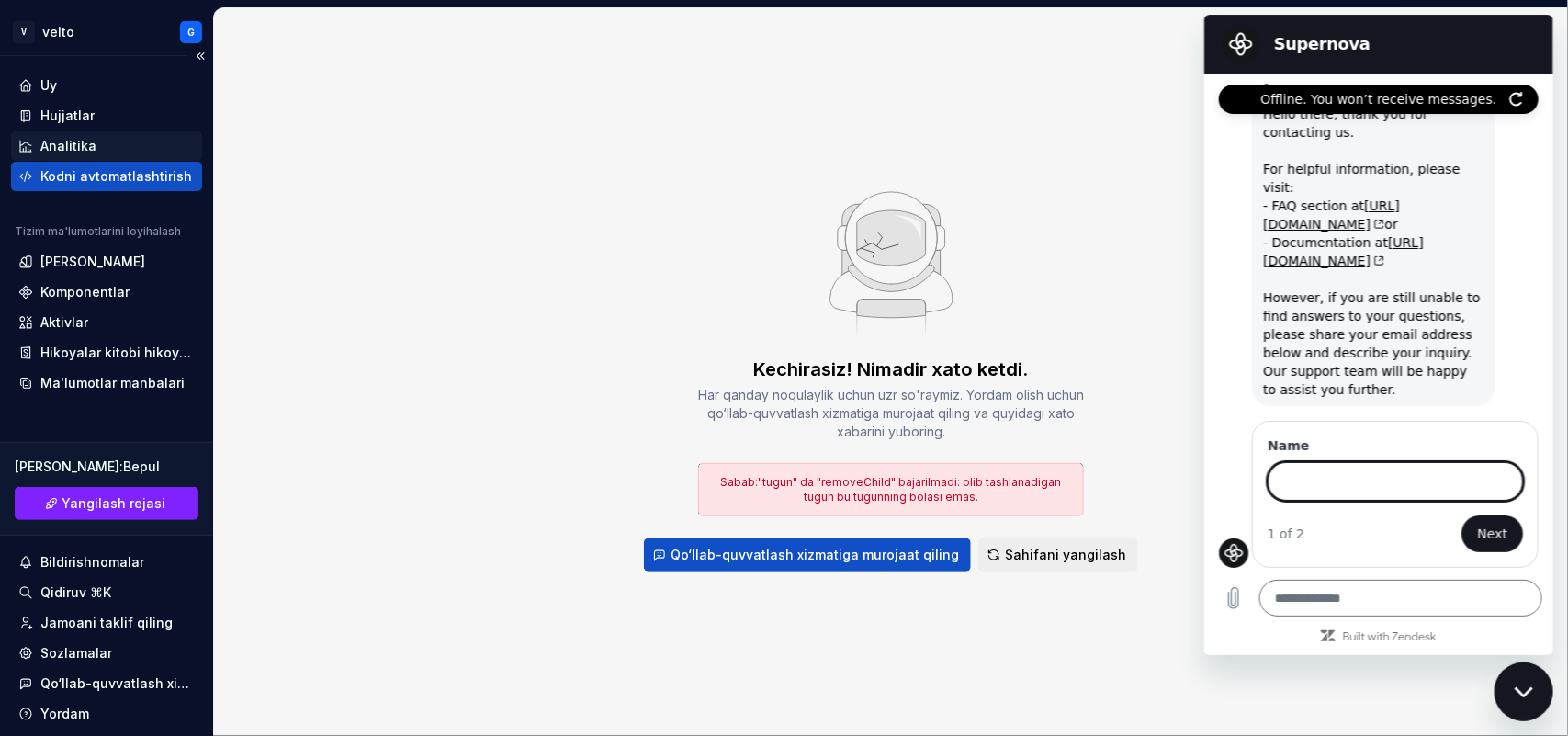
click at [90, 148] on font "Analitika" at bounding box center [68, 145] width 56 height 15
type textarea "*"
